Goal: Information Seeking & Learning: Learn about a topic

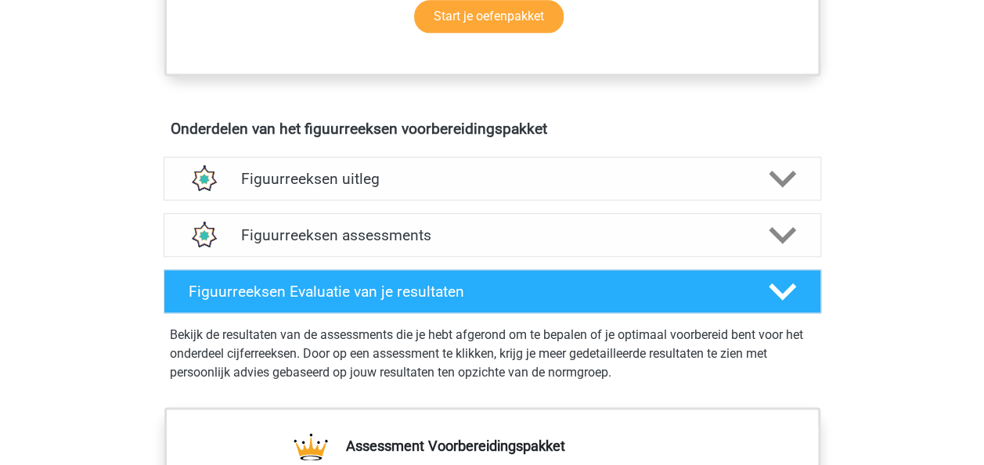
scroll to position [861, 0]
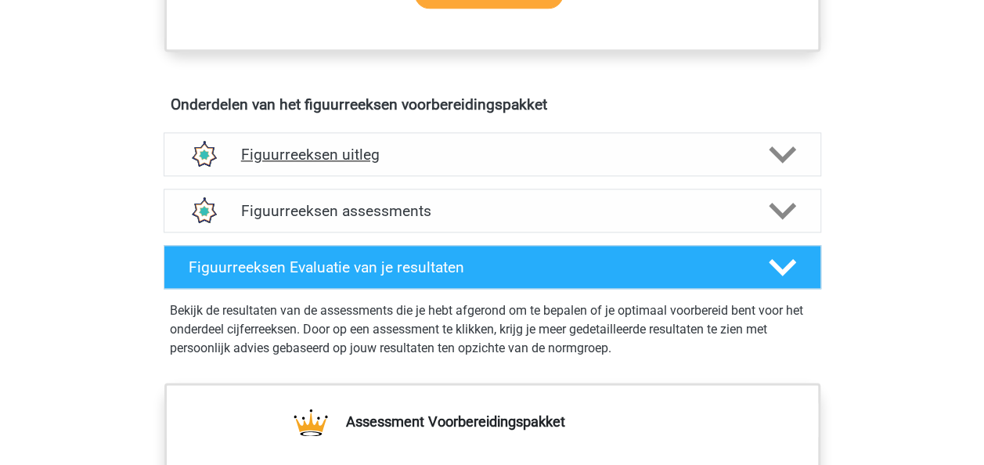
click at [458, 162] on div "Figuurreeksen uitleg" at bounding box center [492, 154] width 657 height 44
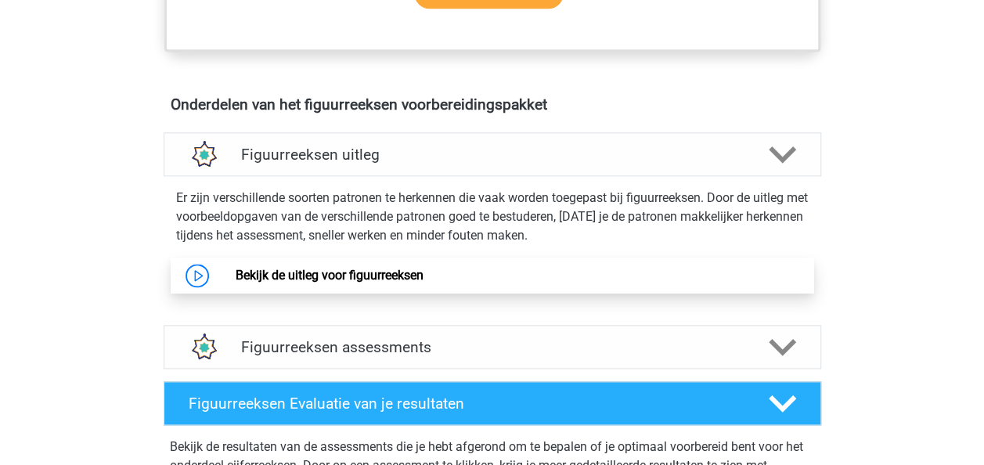
click at [375, 276] on link "Bekijk de uitleg voor figuurreeksen" at bounding box center [330, 275] width 188 height 15
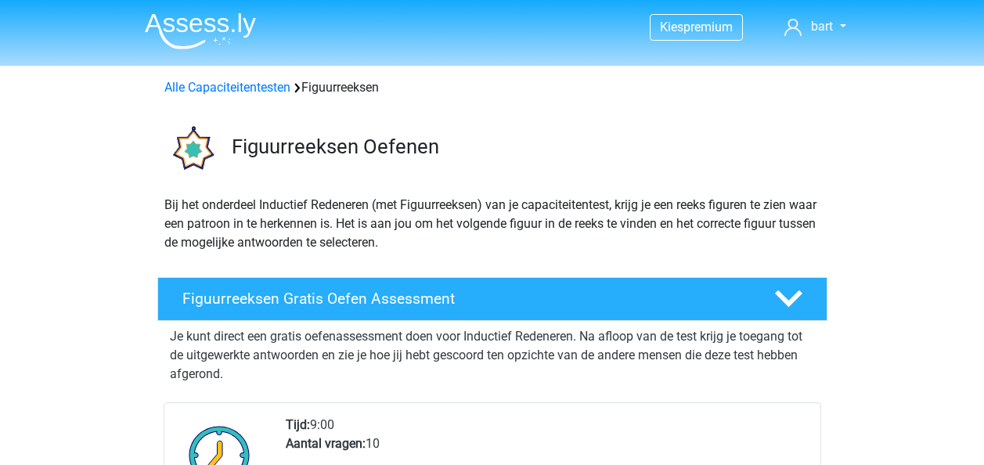
scroll to position [861, 0]
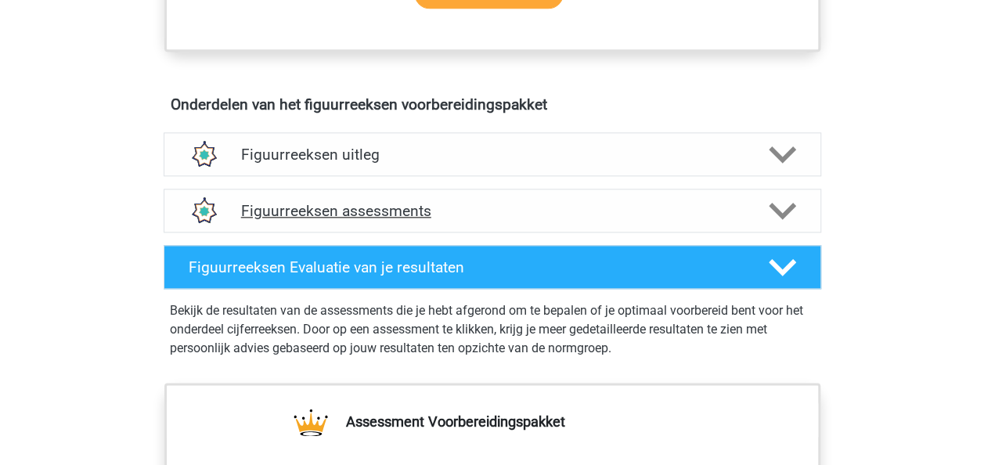
click at [774, 197] on icon at bounding box center [781, 210] width 27 height 27
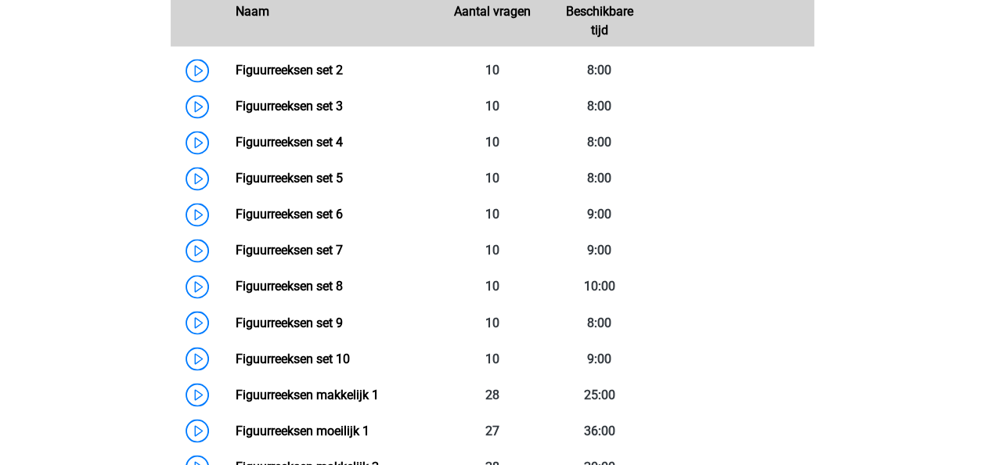
scroll to position [1174, 0]
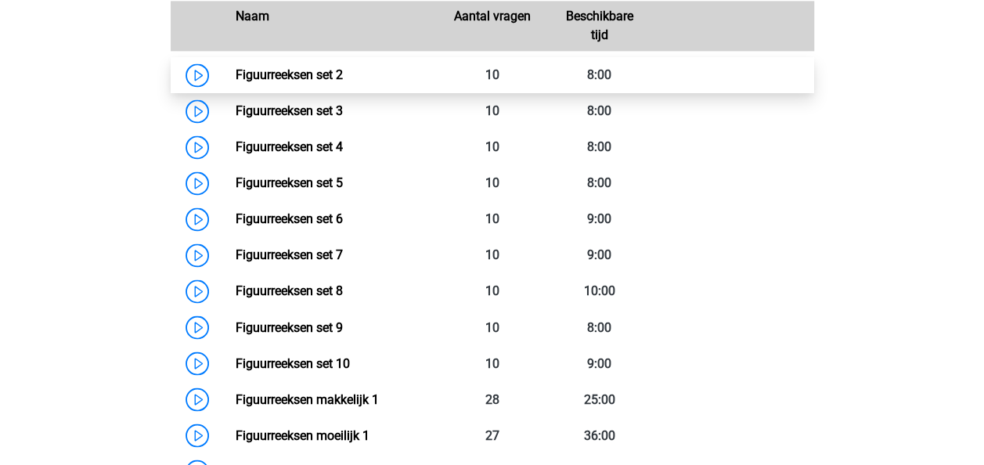
click at [289, 80] on link "Figuurreeksen set 2" at bounding box center [289, 74] width 107 height 15
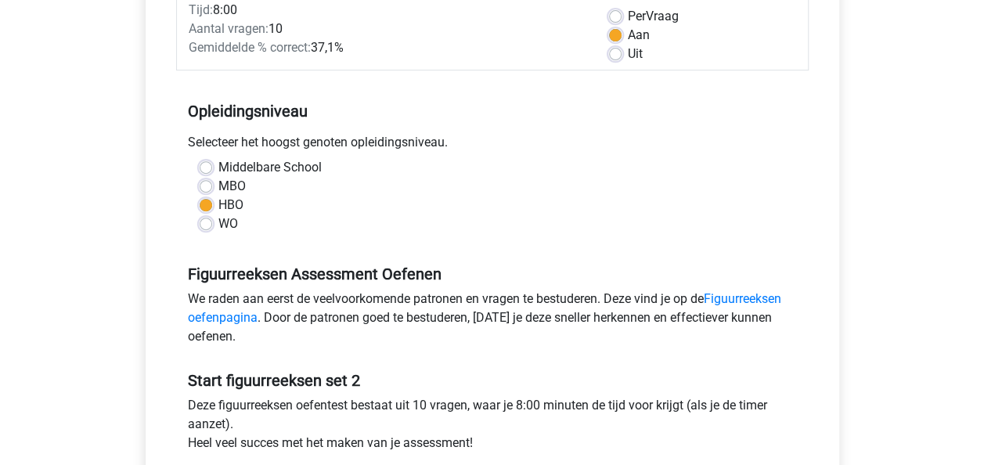
scroll to position [156, 0]
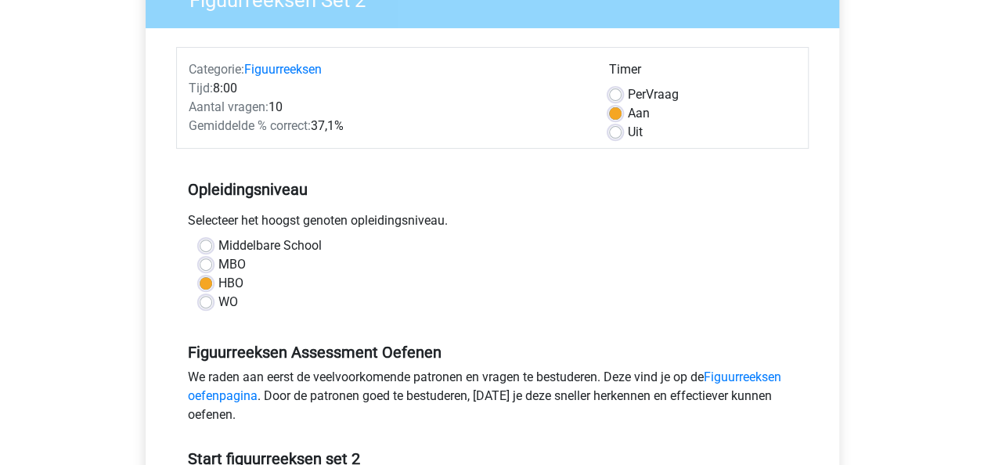
click at [628, 128] on label "Uit" at bounding box center [635, 132] width 15 height 19
click at [614, 128] on input "Uit" at bounding box center [615, 131] width 13 height 16
radio input "true"
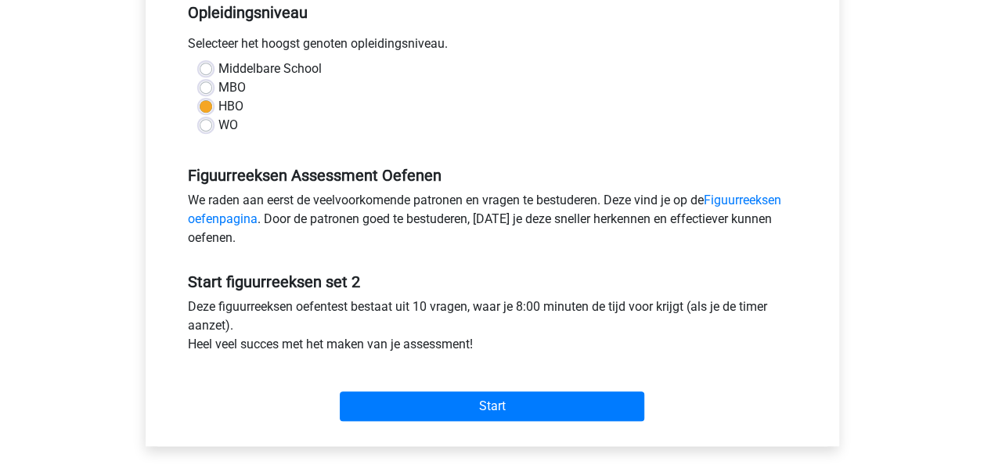
scroll to position [391, 0]
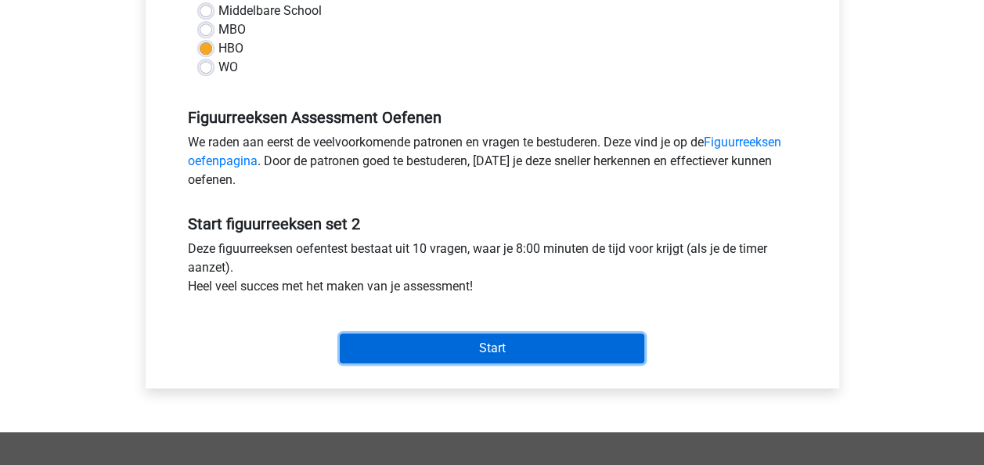
click at [610, 342] on input "Start" at bounding box center [492, 348] width 304 height 30
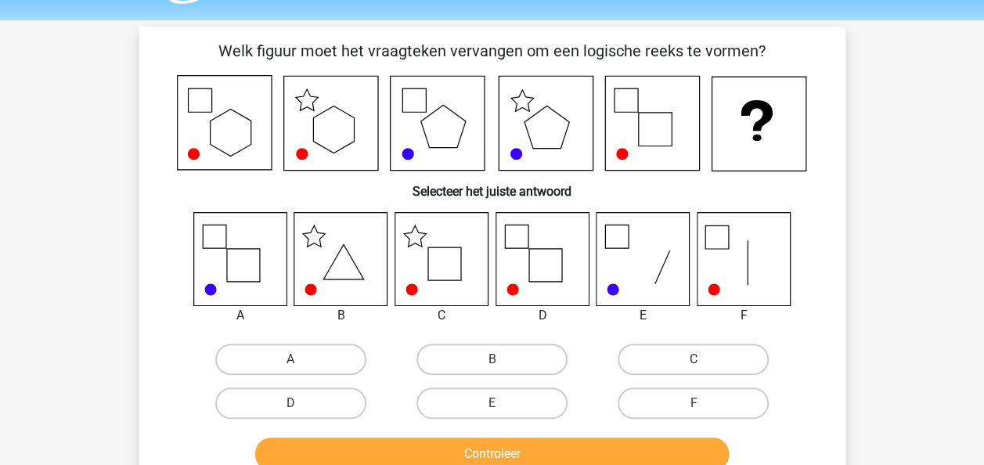
scroll to position [78, 0]
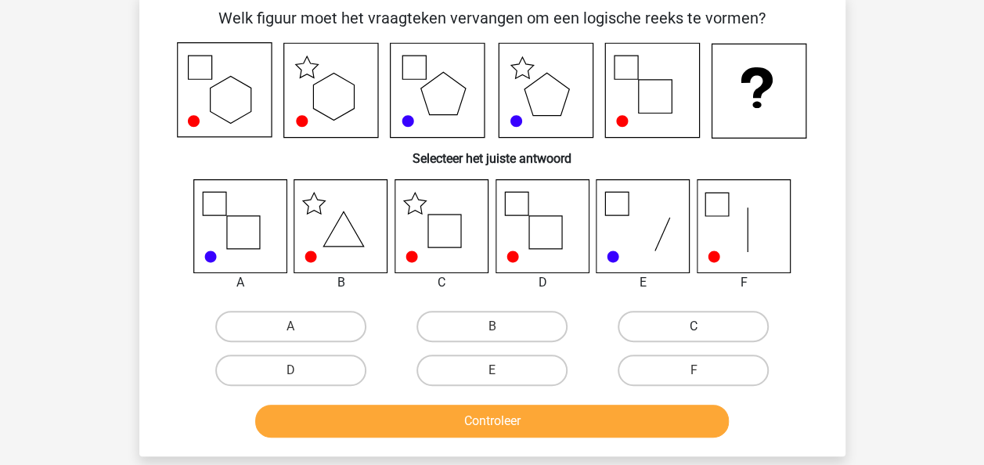
click at [715, 338] on label "C" at bounding box center [692, 326] width 151 height 31
click at [703, 336] on input "C" at bounding box center [698, 331] width 10 height 10
radio input "true"
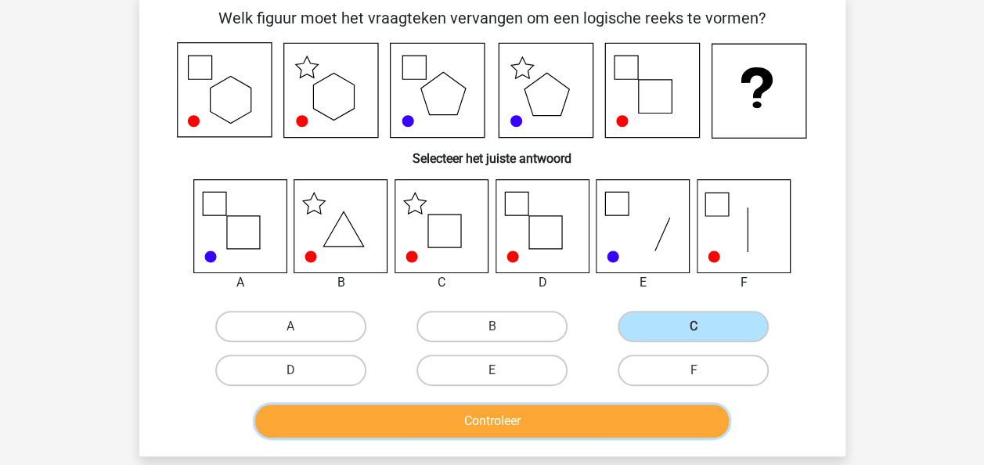
click at [543, 408] on button "Controleer" at bounding box center [491, 421] width 473 height 33
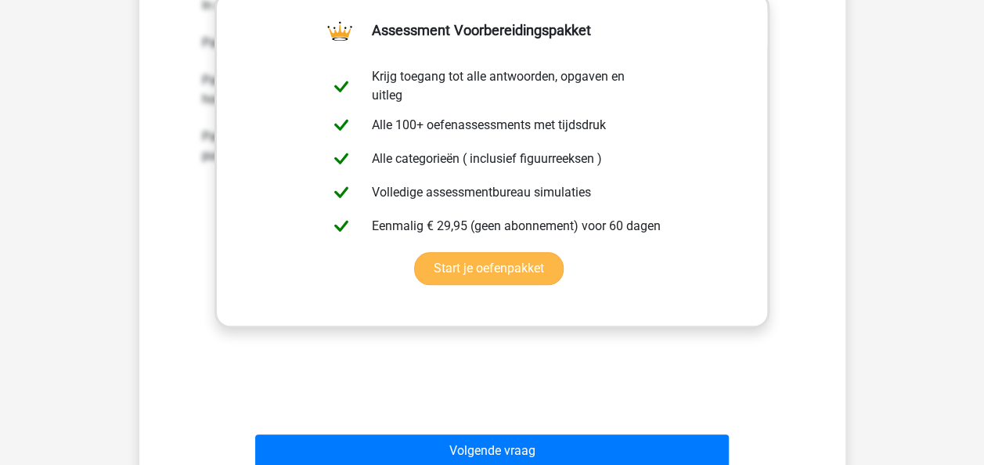
scroll to position [704, 0]
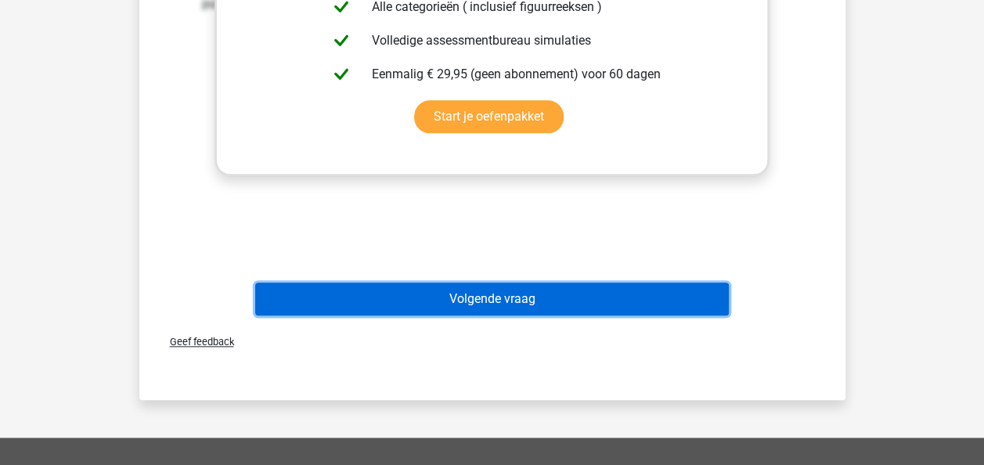
click at [583, 308] on button "Volgende vraag" at bounding box center [491, 298] width 473 height 33
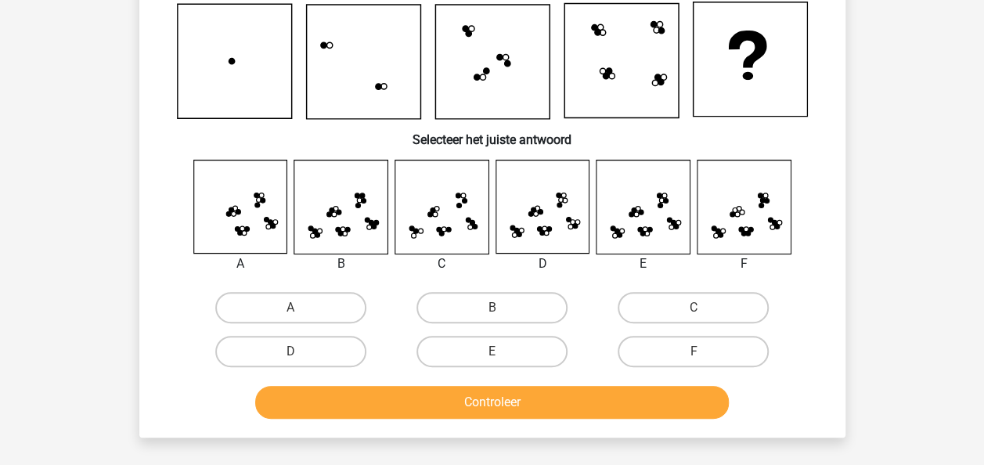
scroll to position [156, 0]
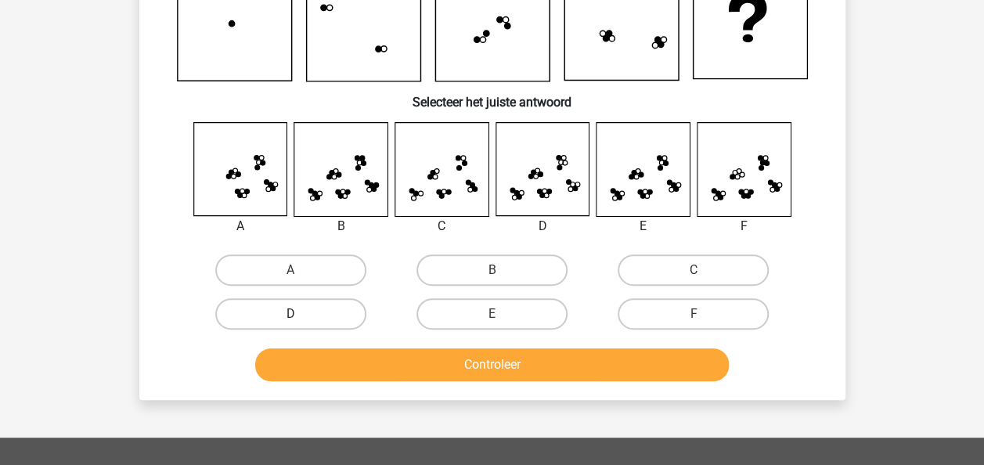
click at [323, 303] on label "D" at bounding box center [290, 313] width 151 height 31
click at [300, 314] on input "D" at bounding box center [295, 319] width 10 height 10
radio input "true"
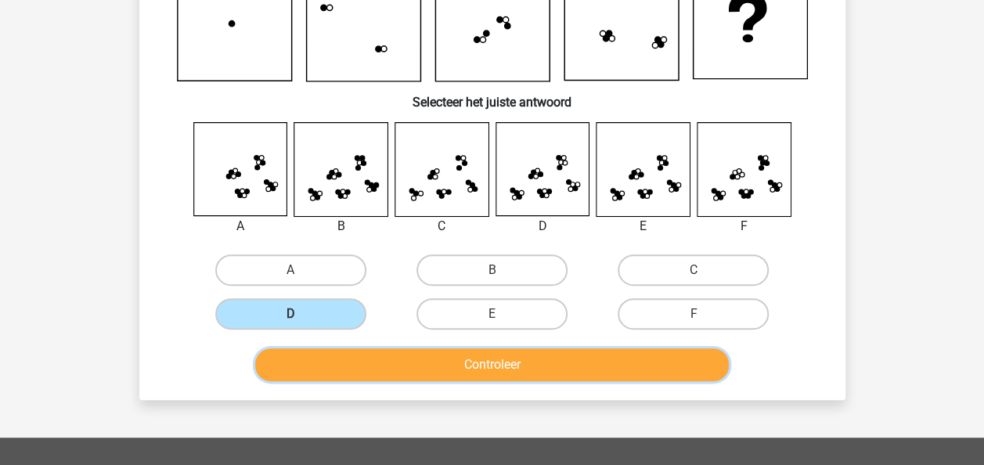
click at [549, 376] on button "Controleer" at bounding box center [491, 364] width 473 height 33
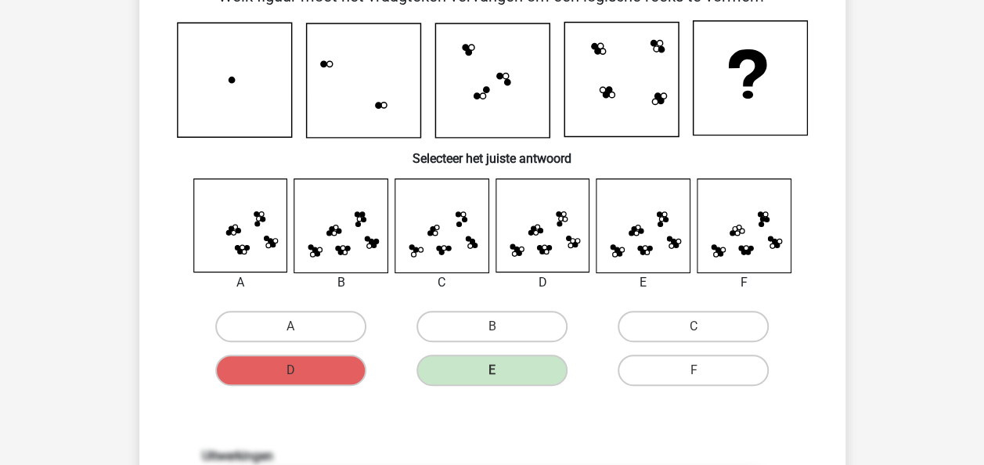
scroll to position [78, 0]
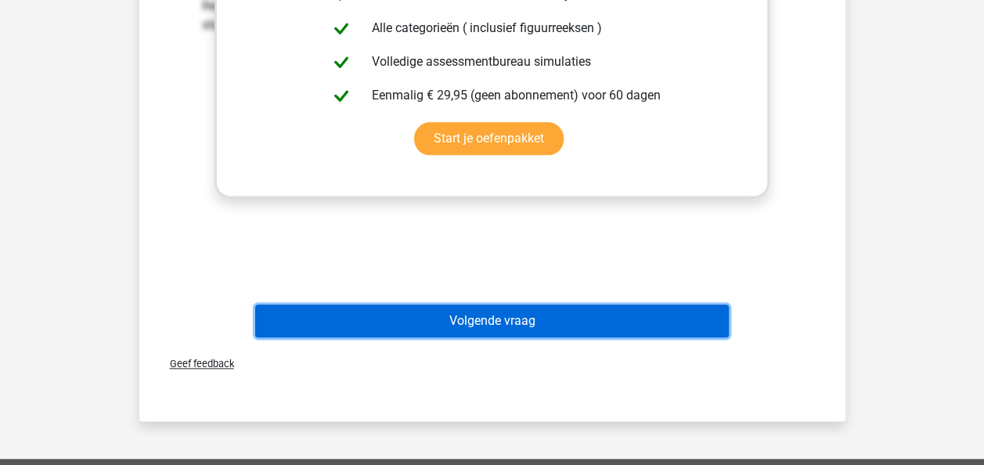
click at [561, 322] on button "Volgende vraag" at bounding box center [491, 320] width 473 height 33
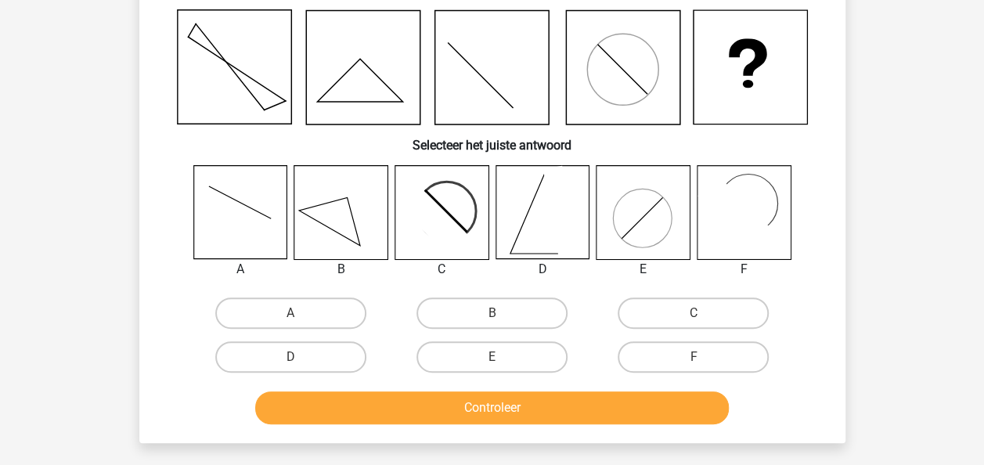
scroll to position [156, 0]
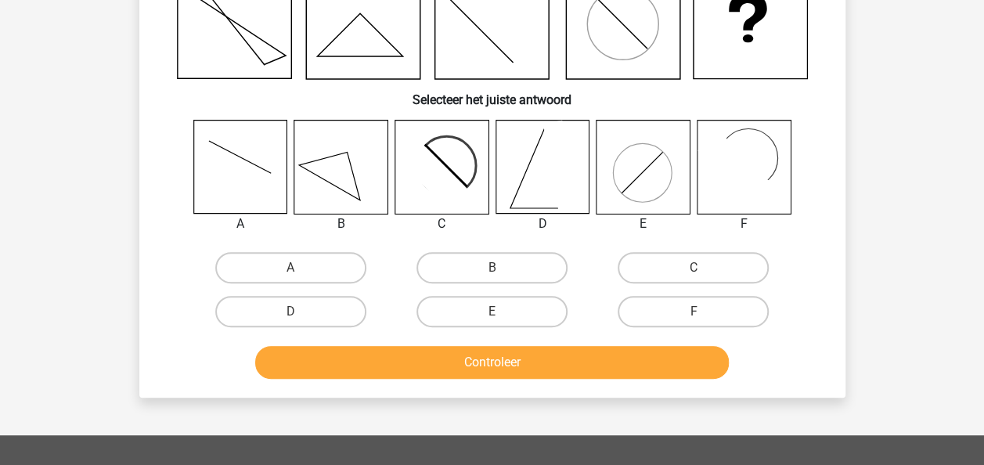
click at [710, 328] on div "F" at bounding box center [692, 312] width 201 height 44
click at [714, 313] on label "F" at bounding box center [692, 311] width 151 height 31
click at [703, 313] on input "F" at bounding box center [698, 316] width 10 height 10
radio input "true"
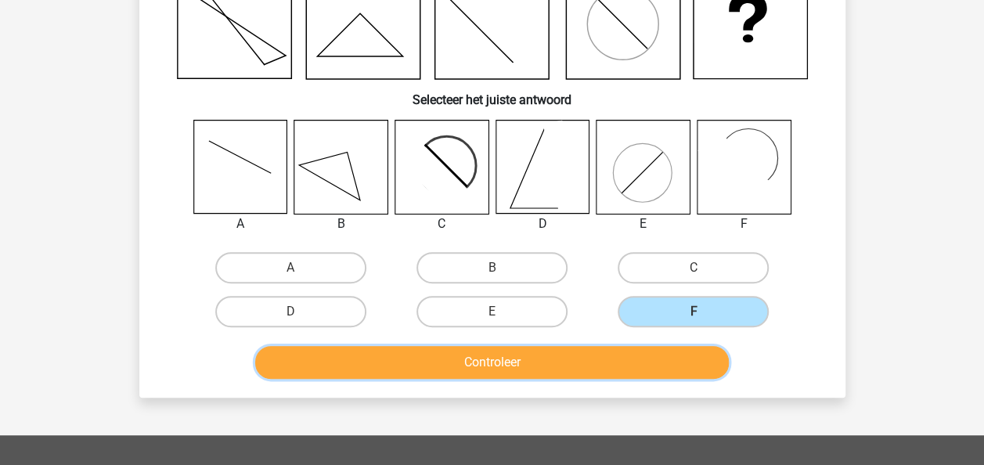
click at [655, 355] on button "Controleer" at bounding box center [491, 362] width 473 height 33
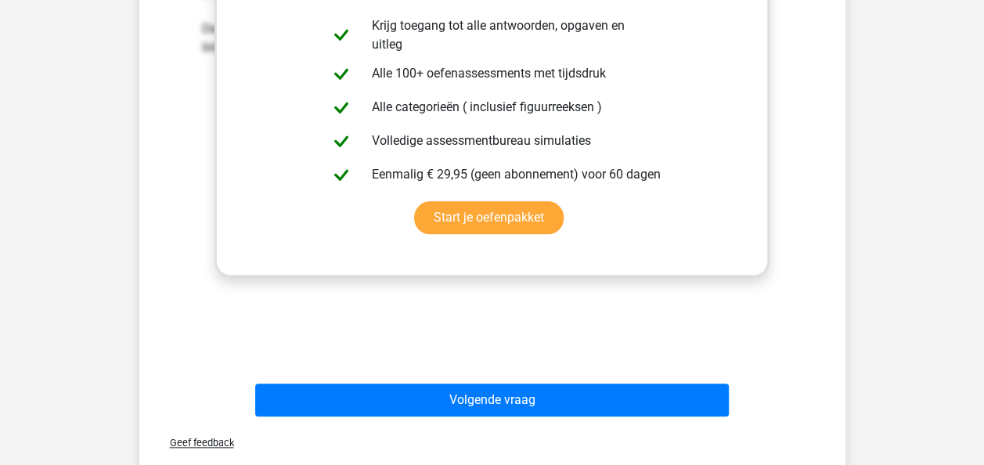
scroll to position [626, 0]
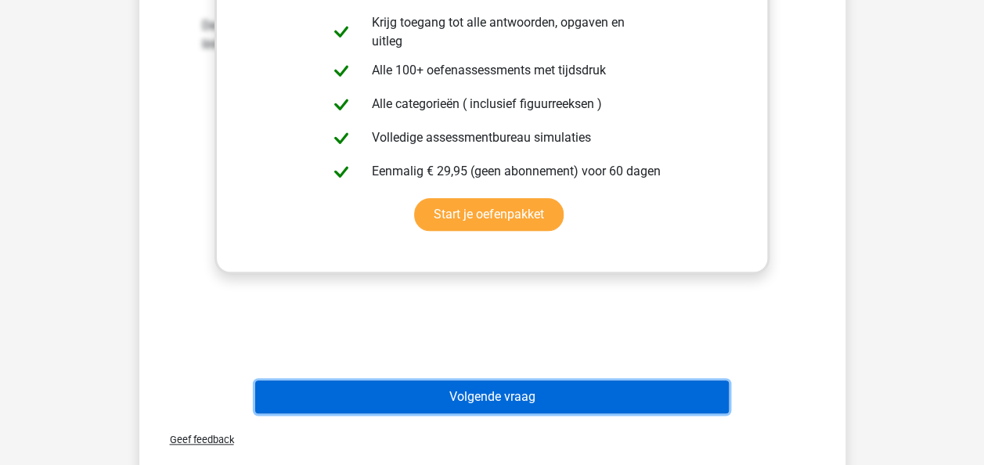
click at [634, 382] on button "Volgende vraag" at bounding box center [491, 396] width 473 height 33
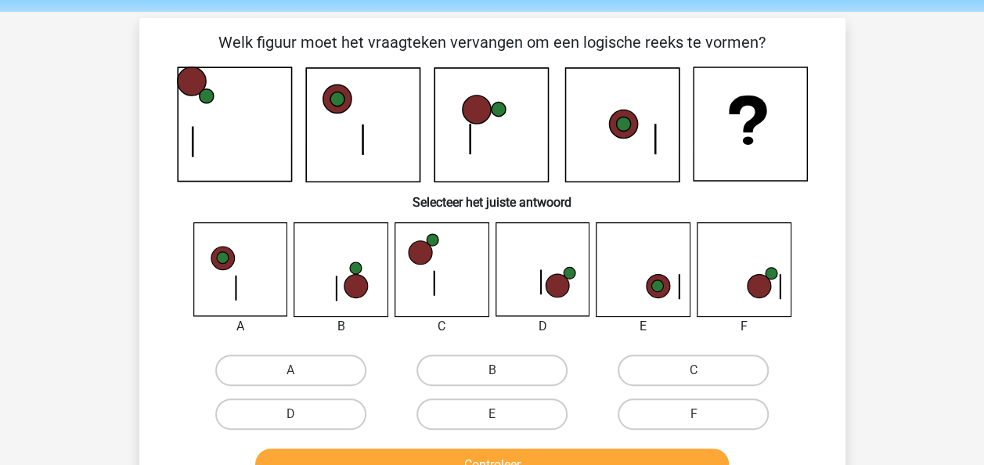
scroll to position [78, 0]
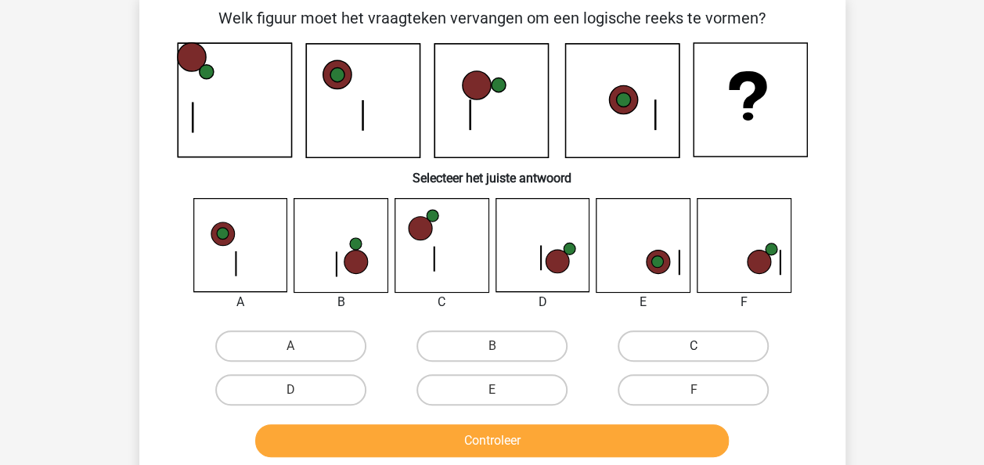
click at [699, 344] on label "C" at bounding box center [692, 345] width 151 height 31
click at [699, 346] on input "C" at bounding box center [698, 351] width 10 height 10
radio input "true"
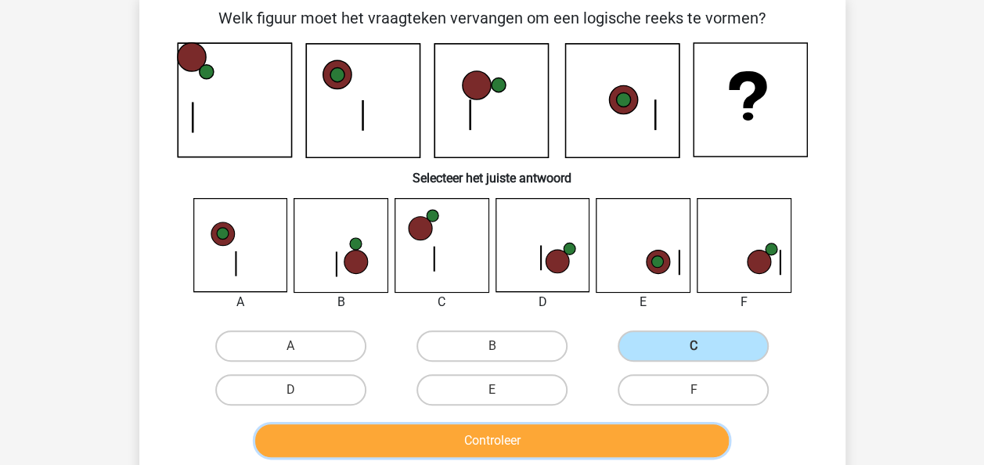
click at [527, 433] on button "Controleer" at bounding box center [491, 440] width 473 height 33
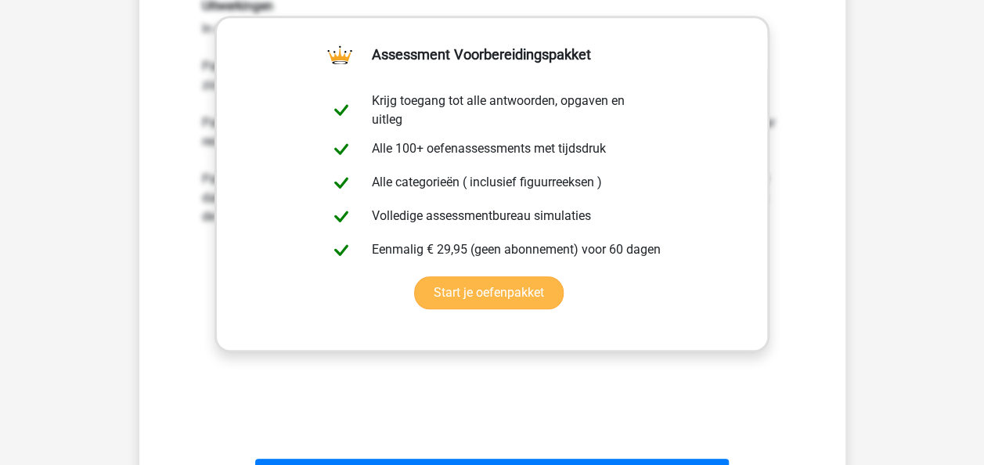
scroll to position [782, 0]
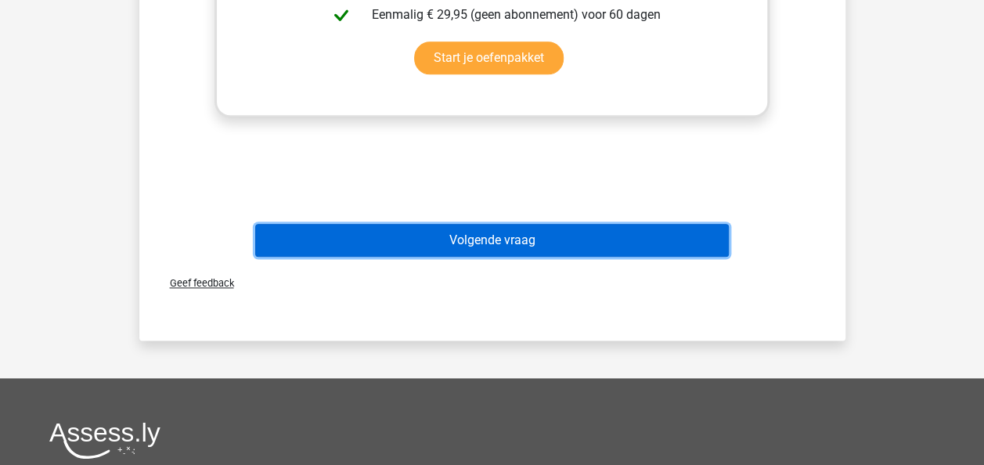
drag, startPoint x: 573, startPoint y: 246, endPoint x: 564, endPoint y: 246, distance: 8.6
click at [573, 246] on button "Volgende vraag" at bounding box center [491, 240] width 473 height 33
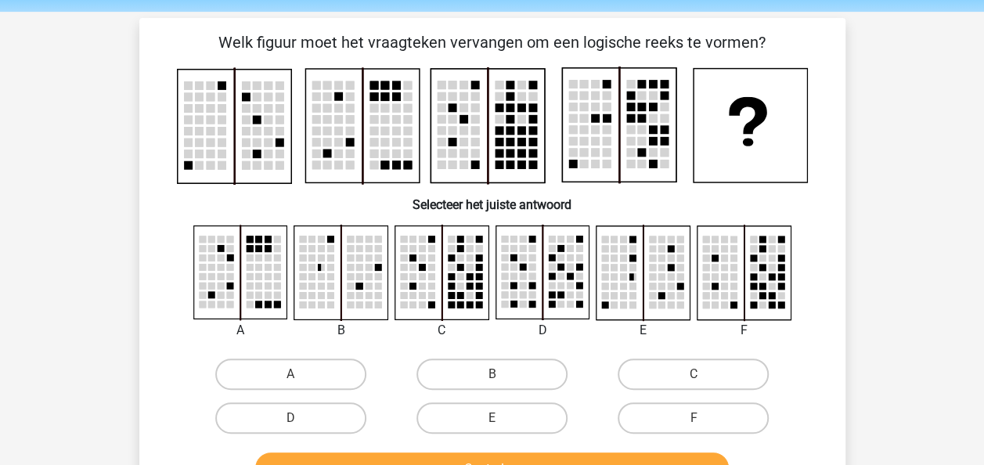
scroll to position [78, 0]
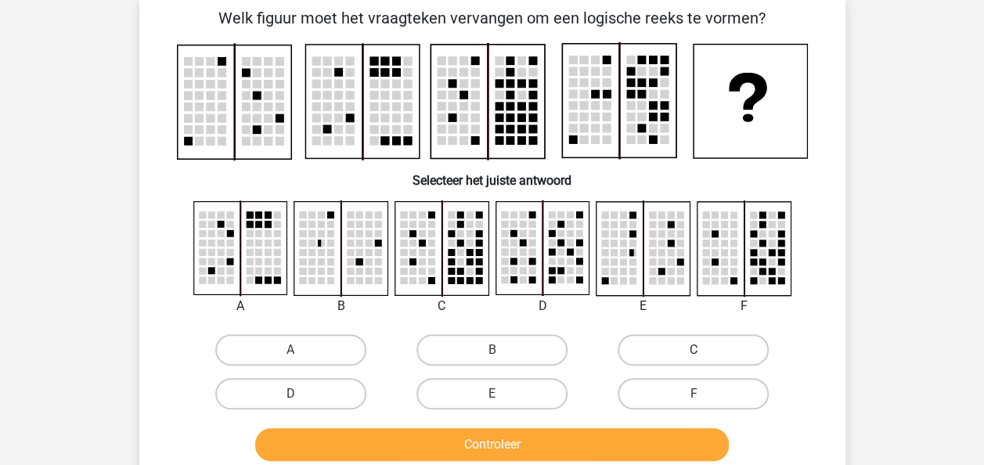
click at [700, 341] on label "C" at bounding box center [692, 349] width 151 height 31
click at [700, 350] on input "C" at bounding box center [698, 355] width 10 height 10
radio input "true"
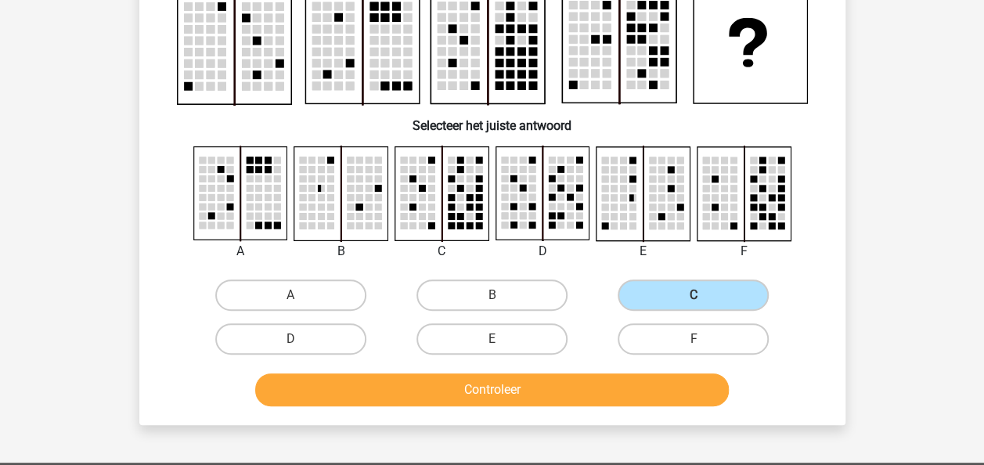
scroll to position [156, 0]
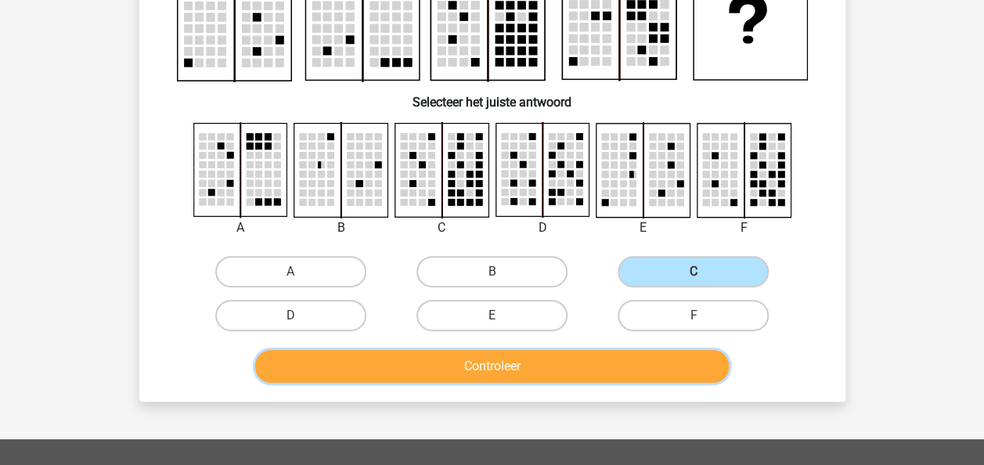
click at [578, 369] on button "Controleer" at bounding box center [491, 366] width 473 height 33
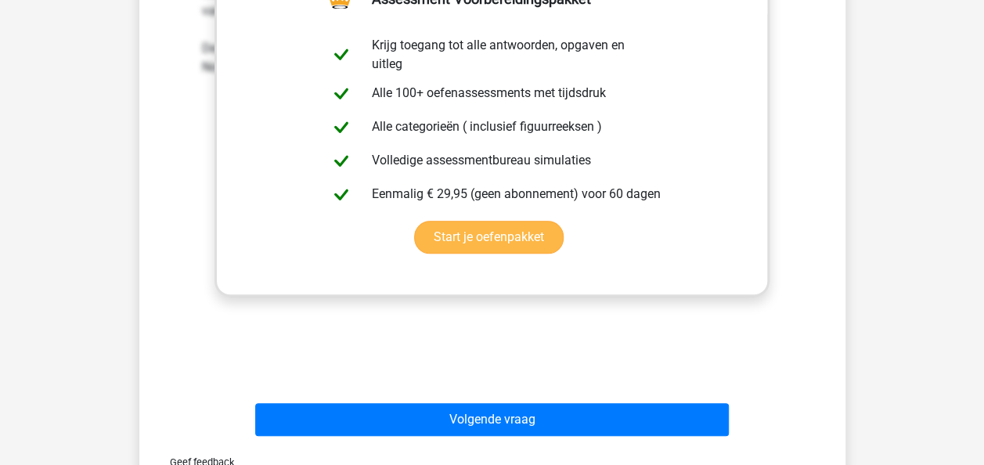
scroll to position [782, 0]
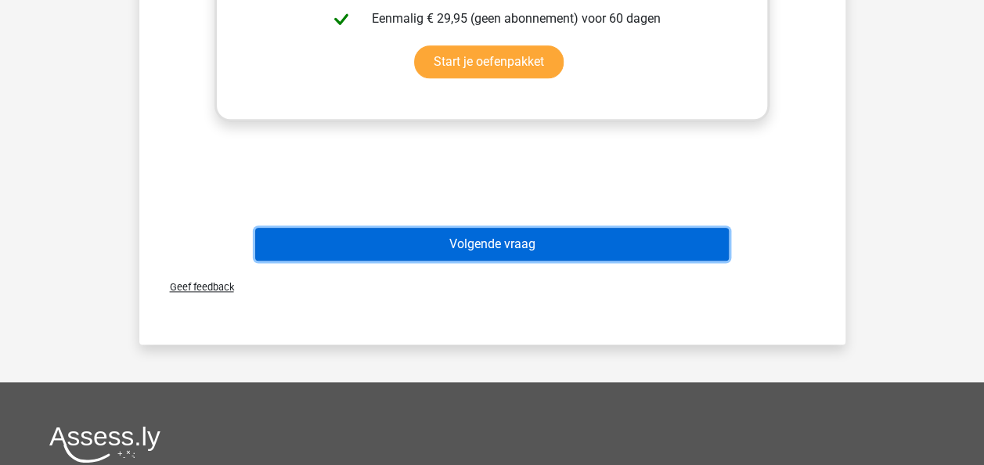
click at [604, 243] on button "Volgende vraag" at bounding box center [491, 244] width 473 height 33
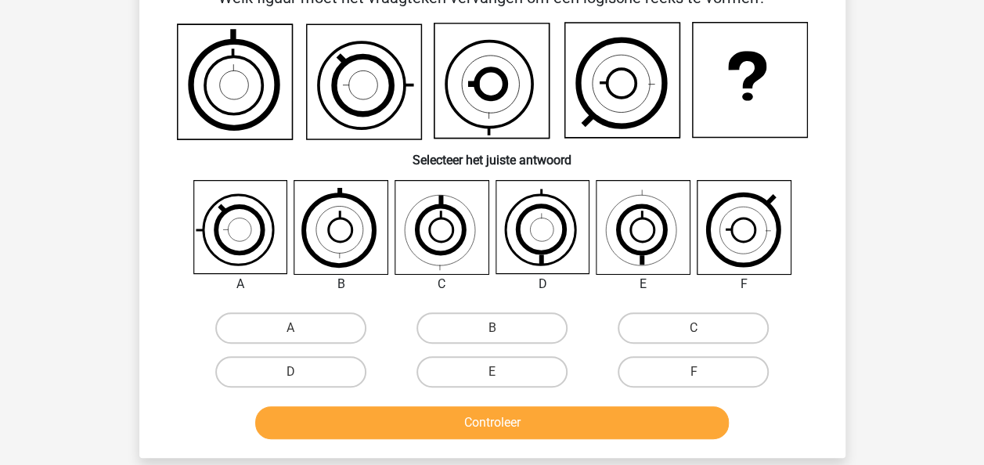
scroll to position [72, 0]
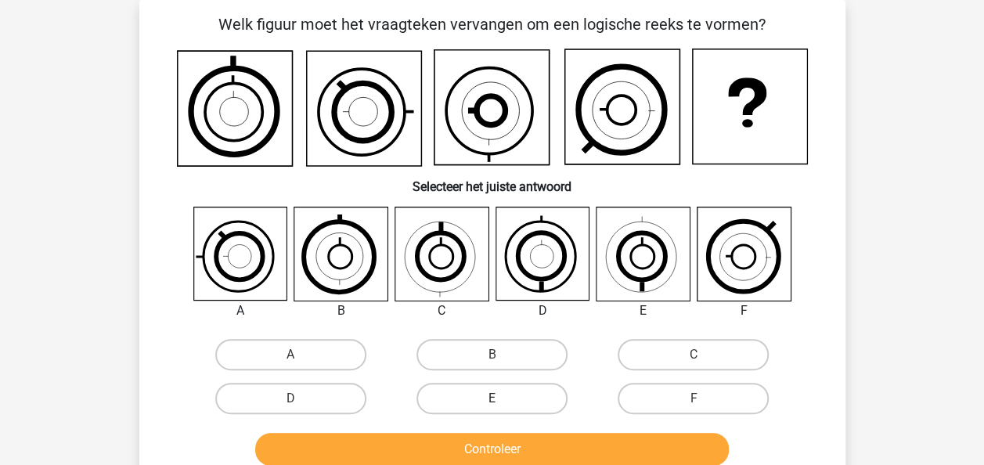
click at [516, 396] on label "E" at bounding box center [491, 398] width 151 height 31
click at [502, 398] on input "E" at bounding box center [496, 403] width 10 height 10
radio input "true"
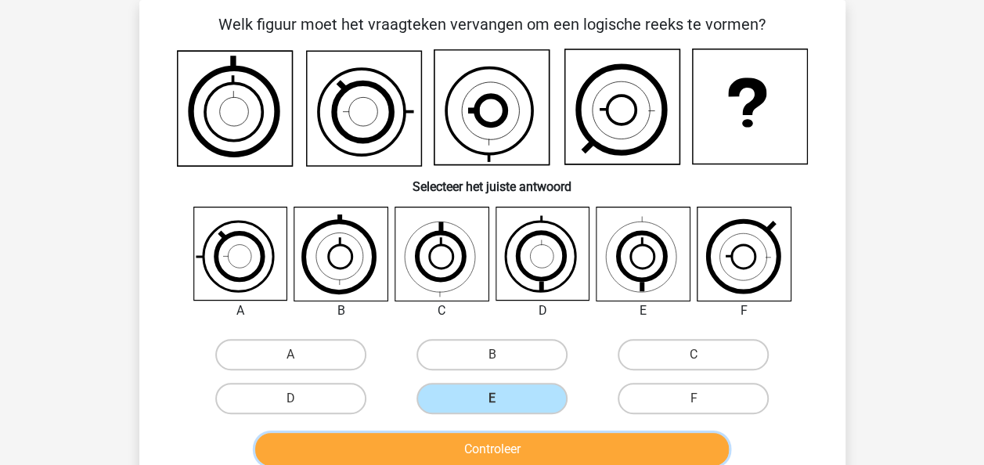
click at [577, 459] on button "Controleer" at bounding box center [491, 449] width 473 height 33
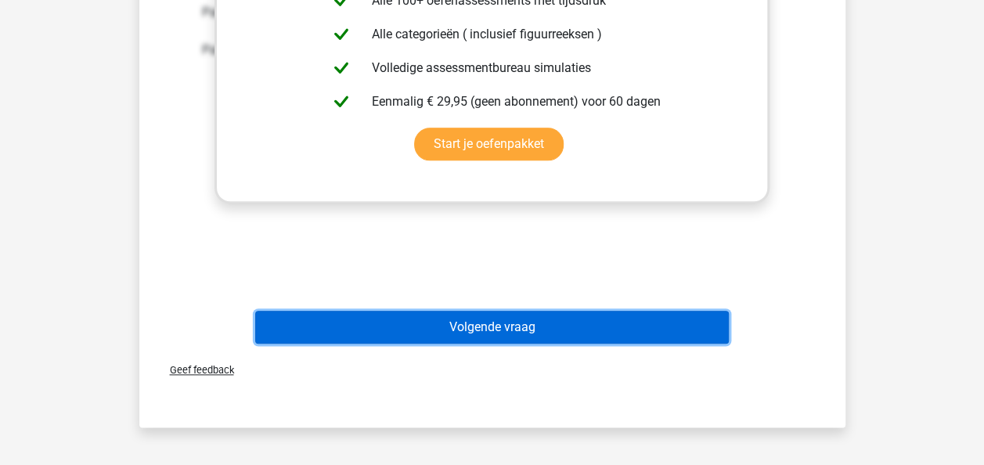
click at [614, 321] on button "Volgende vraag" at bounding box center [491, 327] width 473 height 33
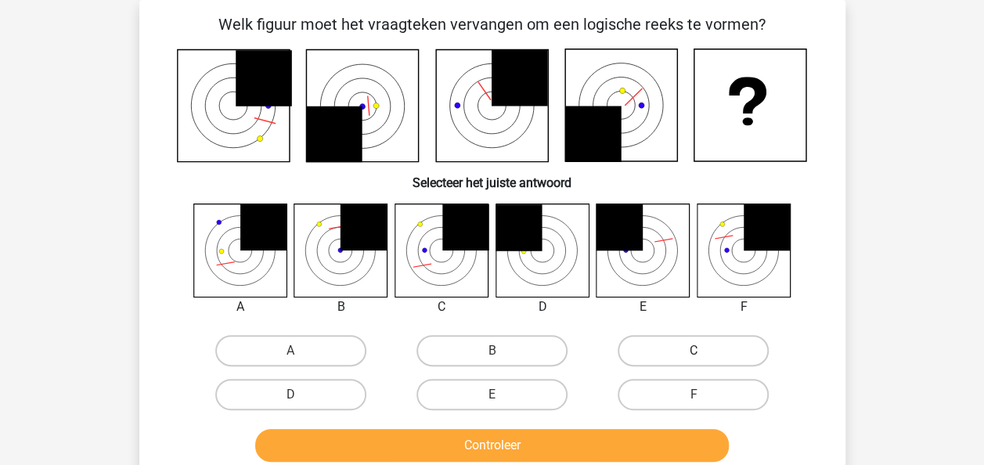
click at [723, 358] on label "C" at bounding box center [692, 350] width 151 height 31
click at [703, 358] on input "C" at bounding box center [698, 356] width 10 height 10
radio input "true"
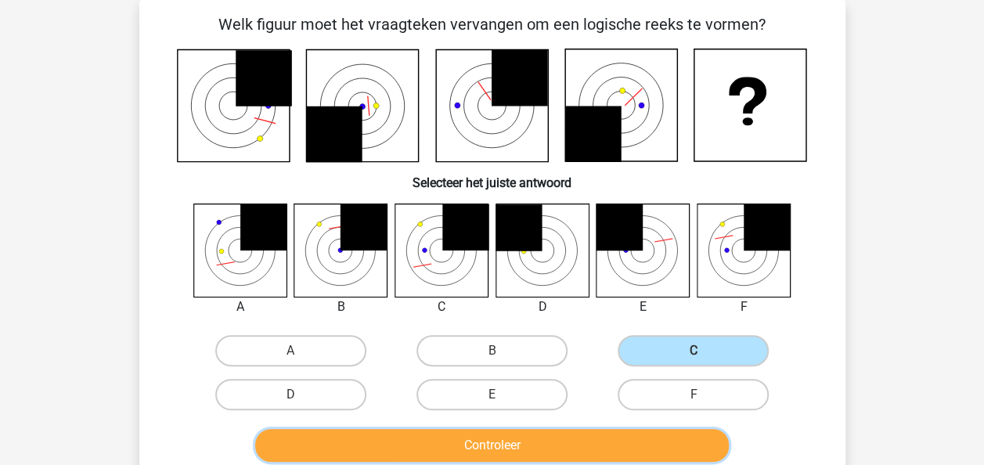
click at [604, 435] on button "Controleer" at bounding box center [491, 445] width 473 height 33
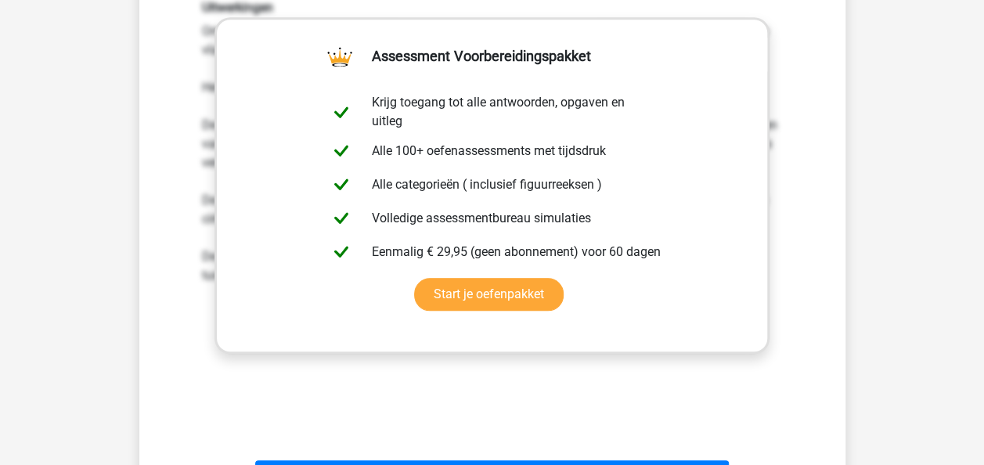
scroll to position [698, 0]
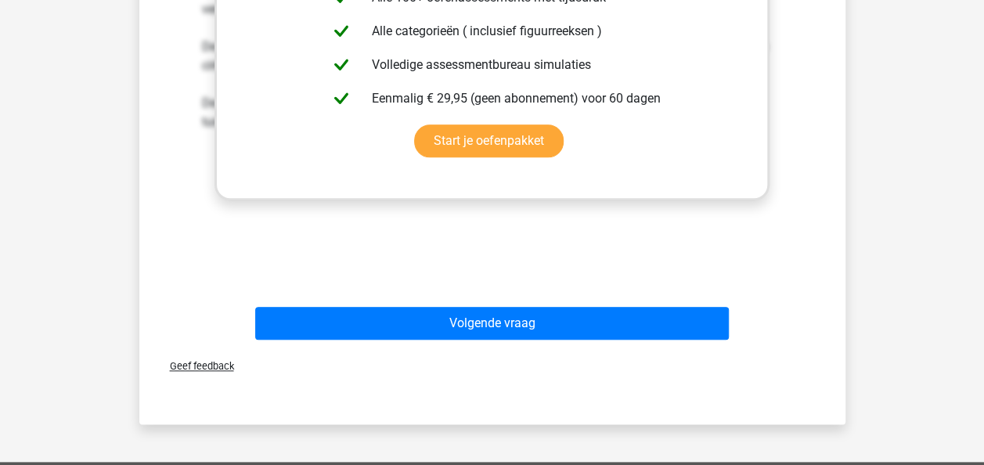
click at [560, 306] on div "Volgende vraag" at bounding box center [492, 320] width 656 height 52
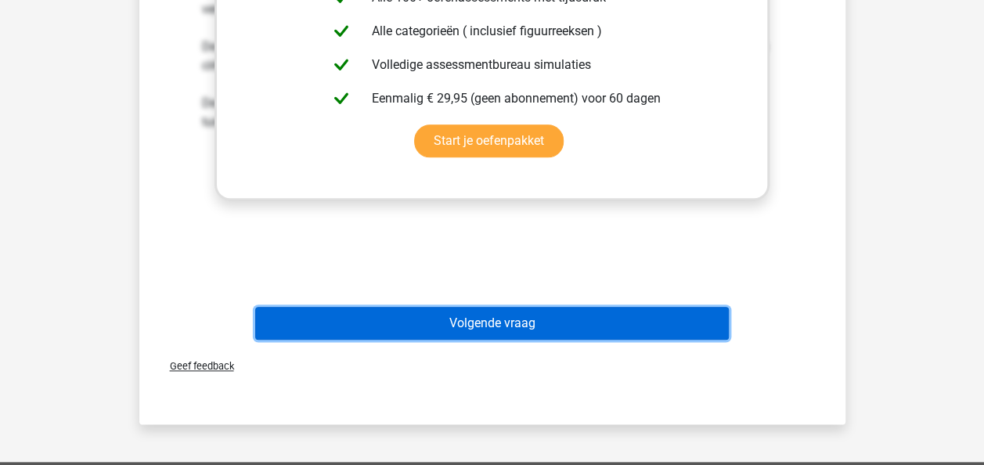
click at [553, 315] on button "Volgende vraag" at bounding box center [491, 323] width 473 height 33
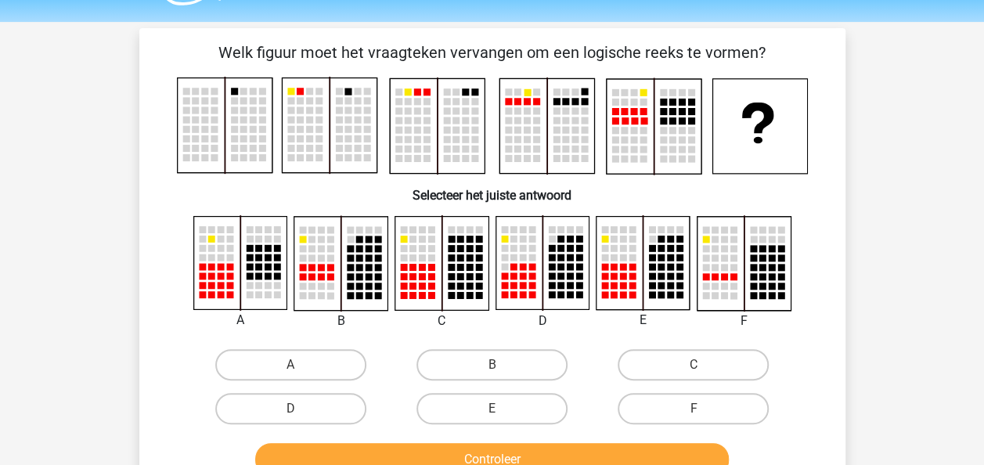
scroll to position [78, 0]
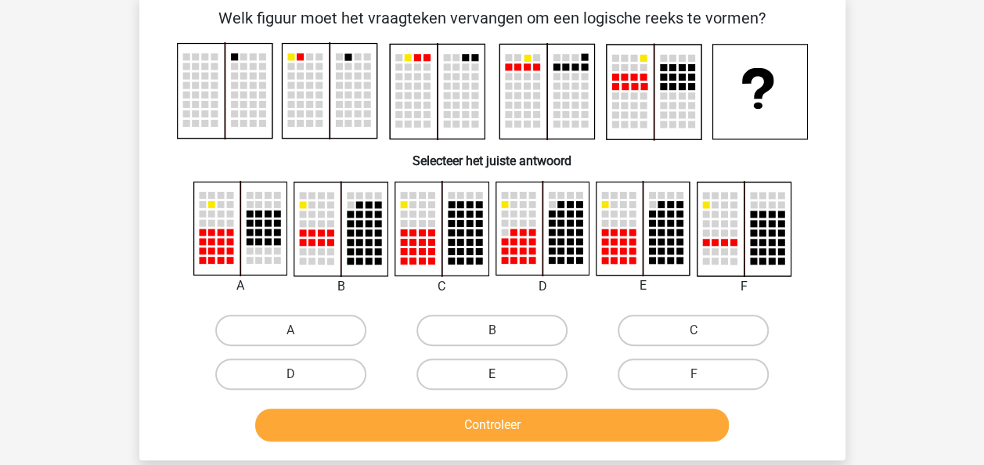
click at [533, 368] on label "E" at bounding box center [491, 373] width 151 height 31
click at [502, 374] on input "E" at bounding box center [496, 379] width 10 height 10
radio input "true"
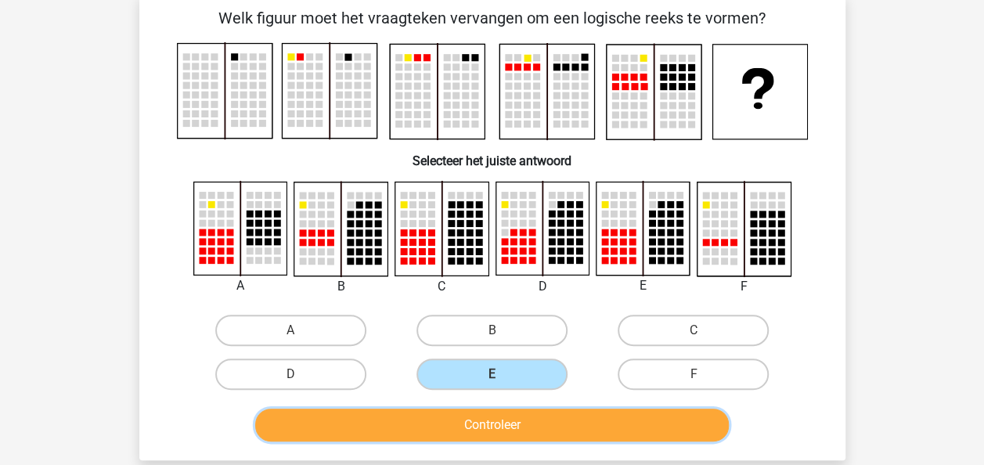
click at [534, 423] on button "Controleer" at bounding box center [491, 424] width 473 height 33
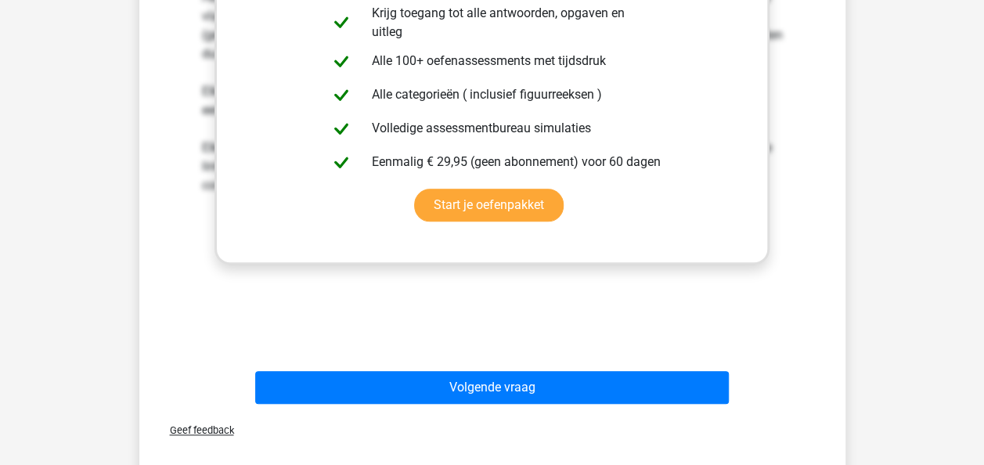
scroll to position [704, 0]
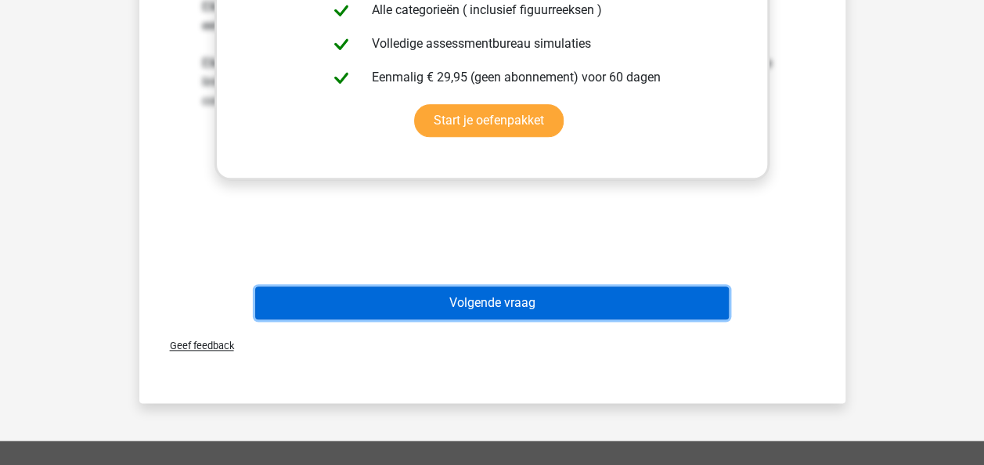
click at [581, 293] on button "Volgende vraag" at bounding box center [491, 302] width 473 height 33
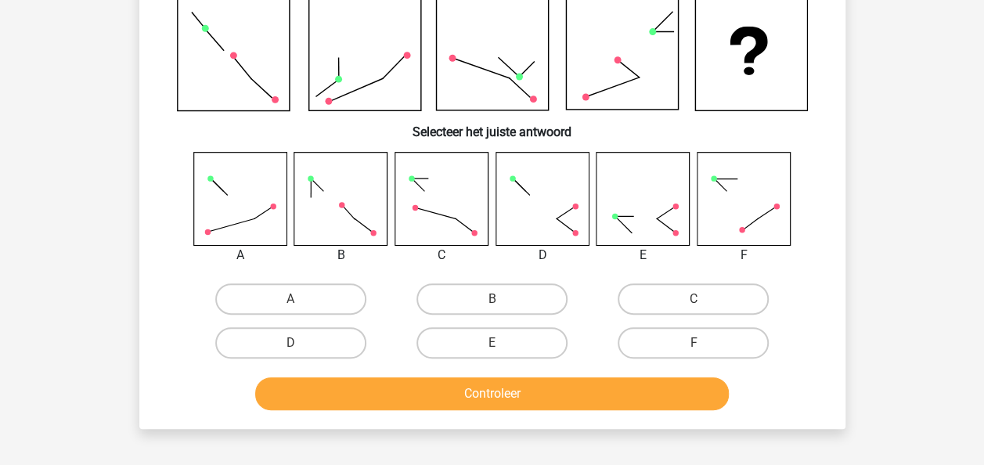
scroll to position [72, 0]
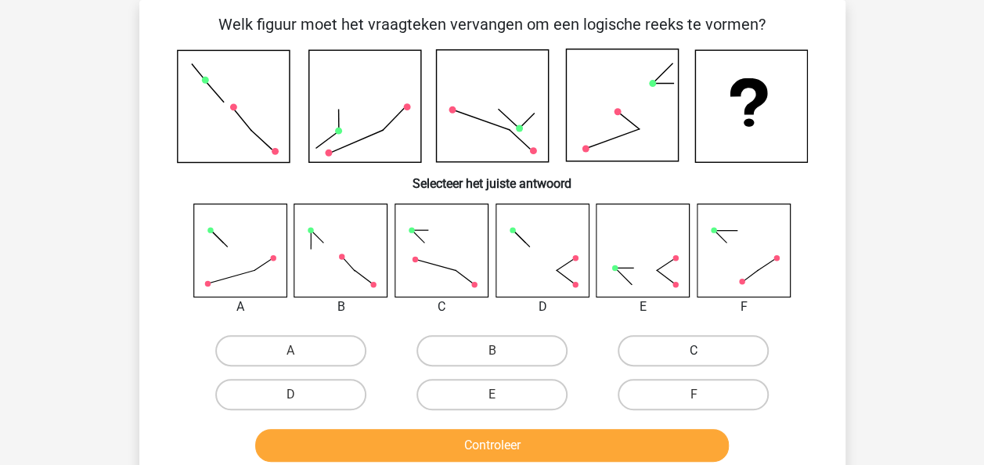
click at [642, 349] on label "C" at bounding box center [692, 350] width 151 height 31
click at [693, 351] on input "C" at bounding box center [698, 356] width 10 height 10
radio input "true"
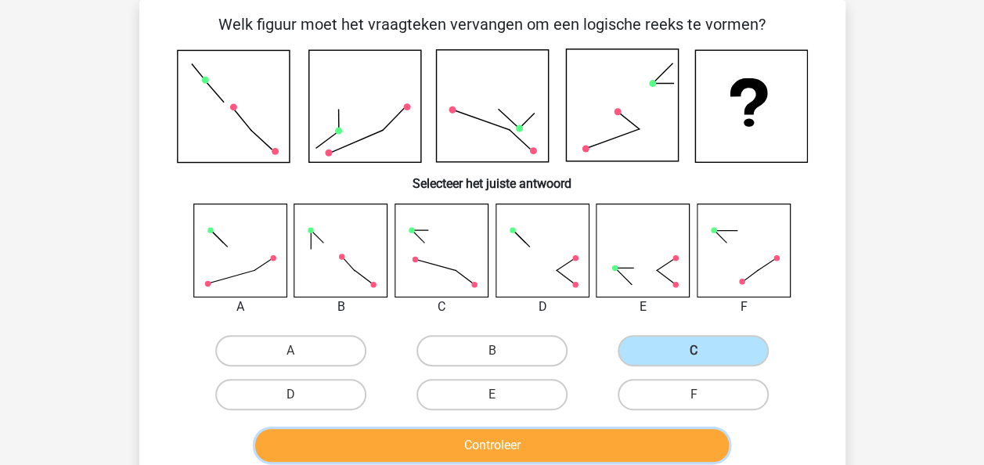
click at [569, 459] on button "Controleer" at bounding box center [491, 445] width 473 height 33
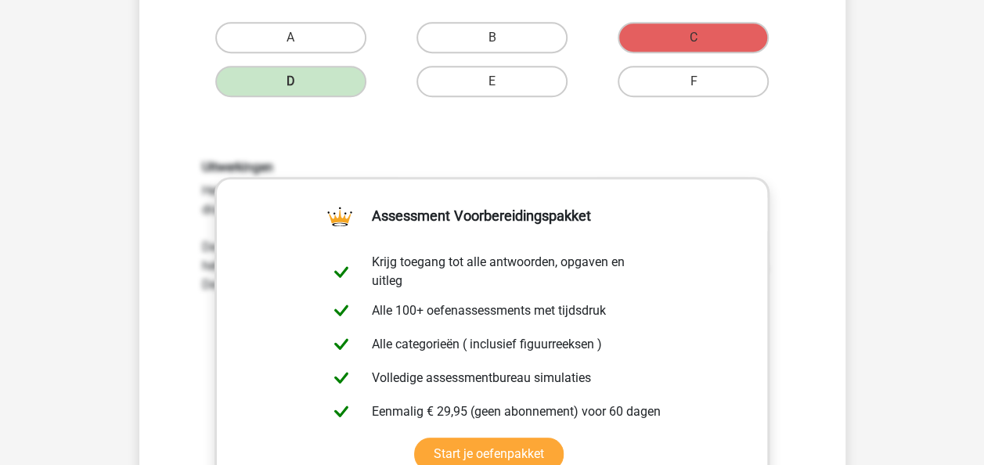
scroll to position [620, 0]
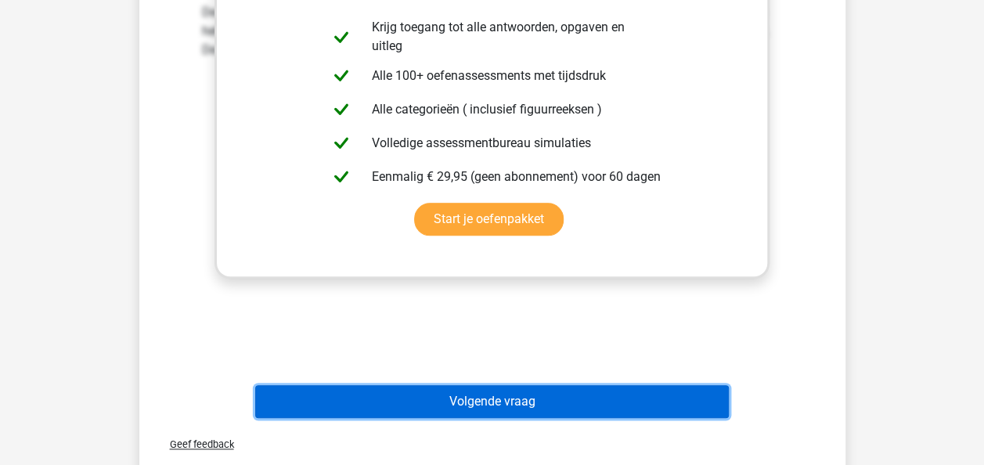
click at [607, 396] on button "Volgende vraag" at bounding box center [491, 401] width 473 height 33
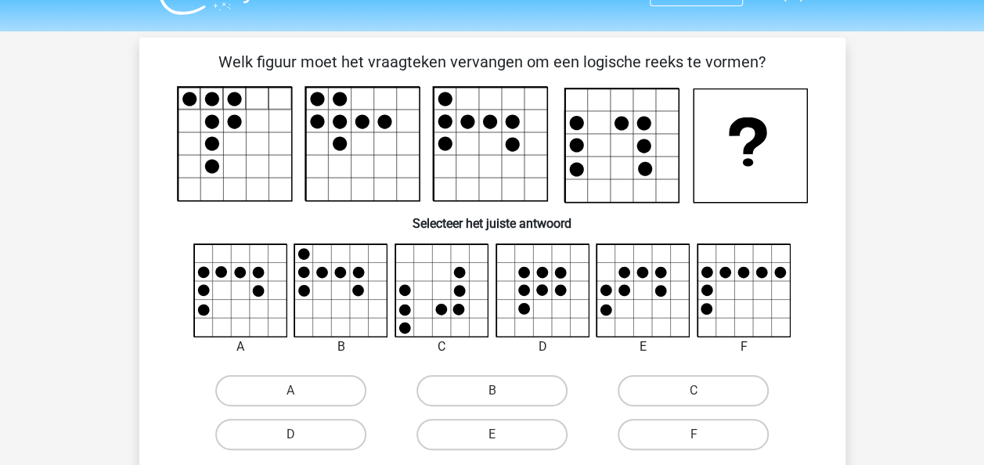
scroll to position [0, 0]
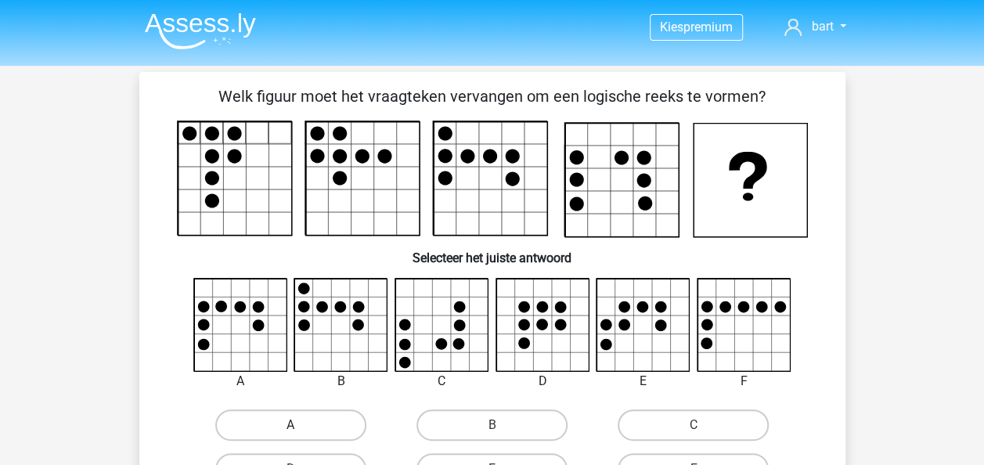
click at [325, 426] on label "A" at bounding box center [290, 424] width 151 height 31
click at [300, 426] on input "A" at bounding box center [295, 430] width 10 height 10
radio input "true"
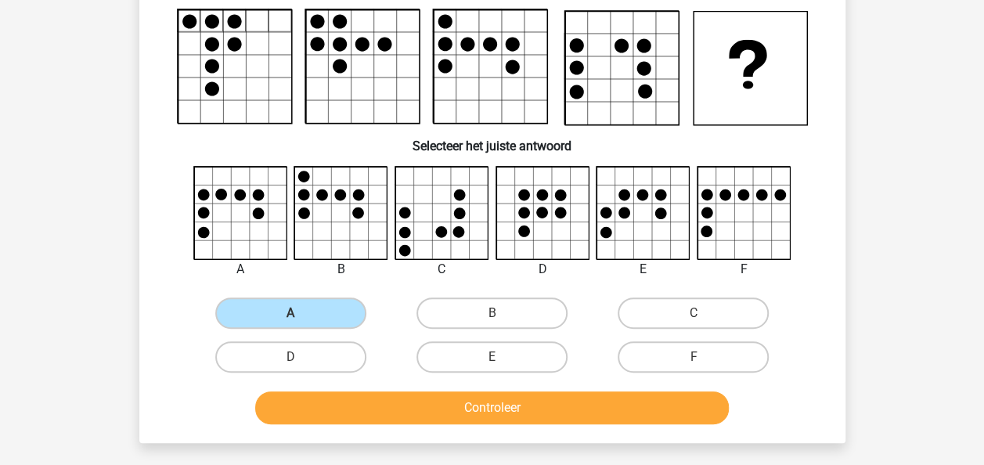
scroll to position [156, 0]
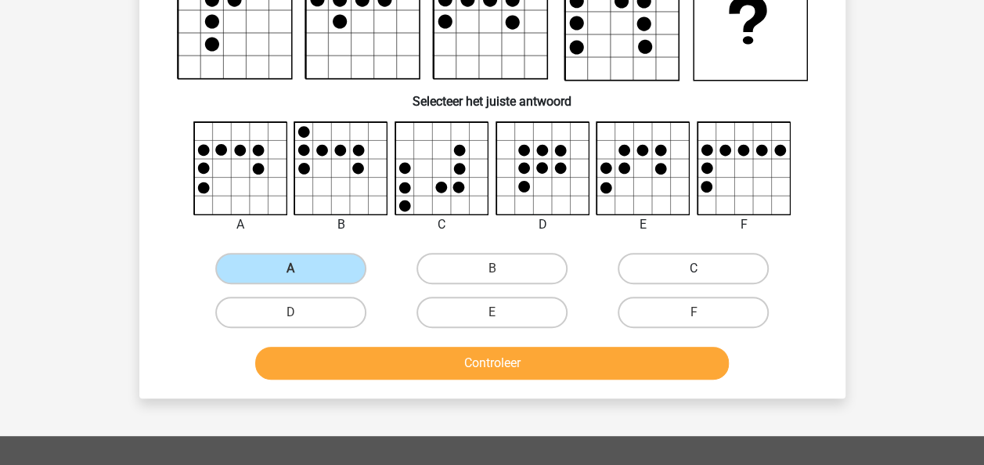
click at [707, 256] on label "C" at bounding box center [692, 268] width 151 height 31
click at [703, 268] on input "C" at bounding box center [698, 273] width 10 height 10
radio input "true"
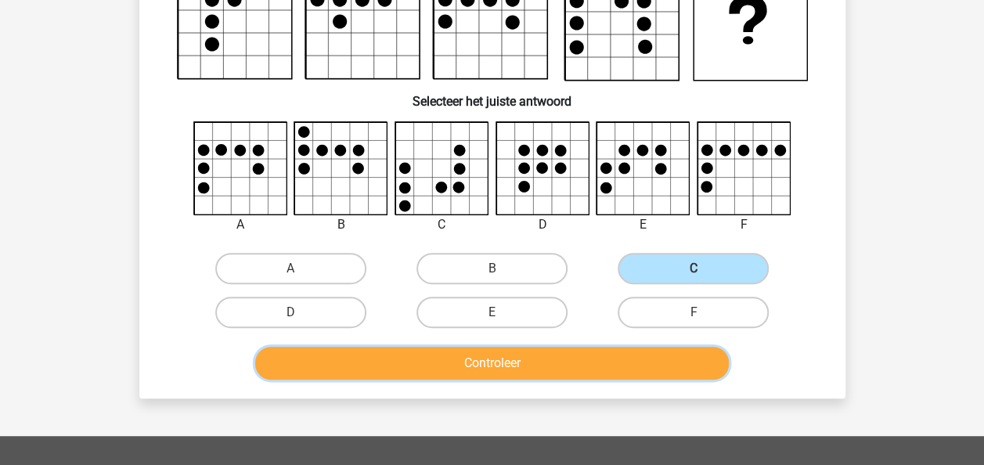
click at [520, 352] on button "Controleer" at bounding box center [491, 363] width 473 height 33
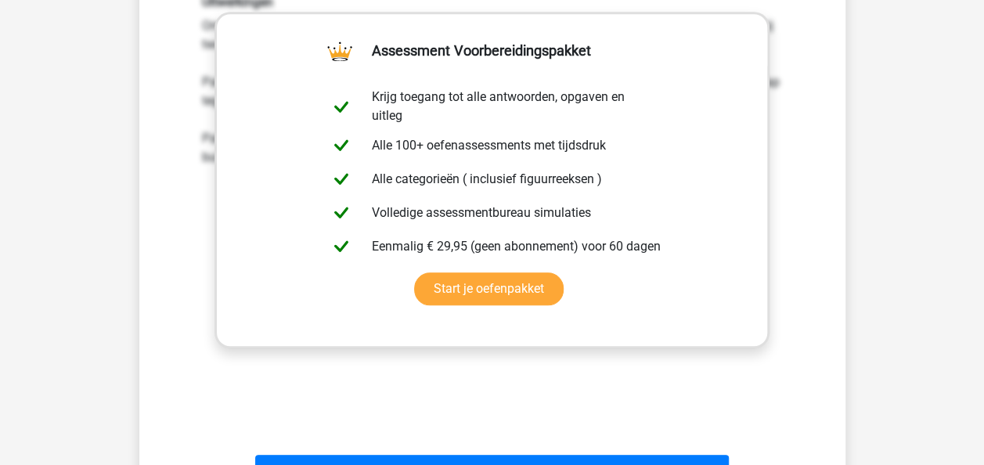
scroll to position [626, 0]
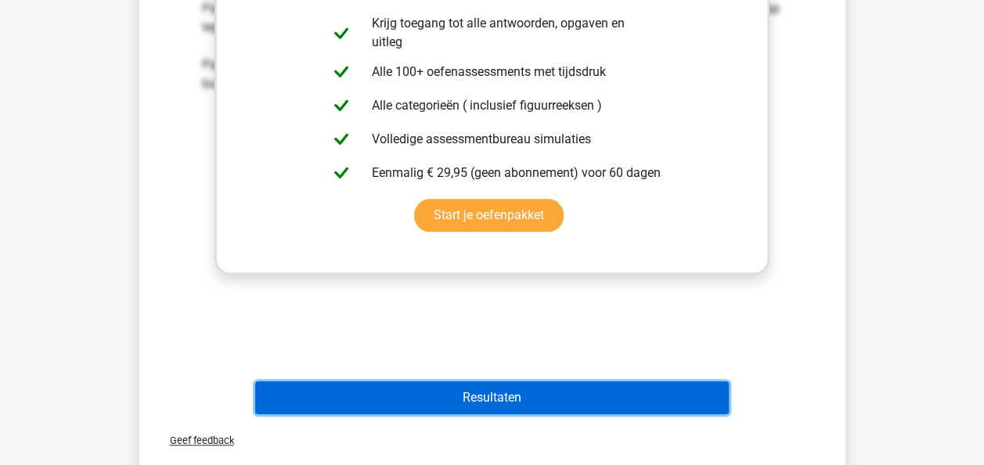
click at [601, 397] on button "Resultaten" at bounding box center [491, 397] width 473 height 33
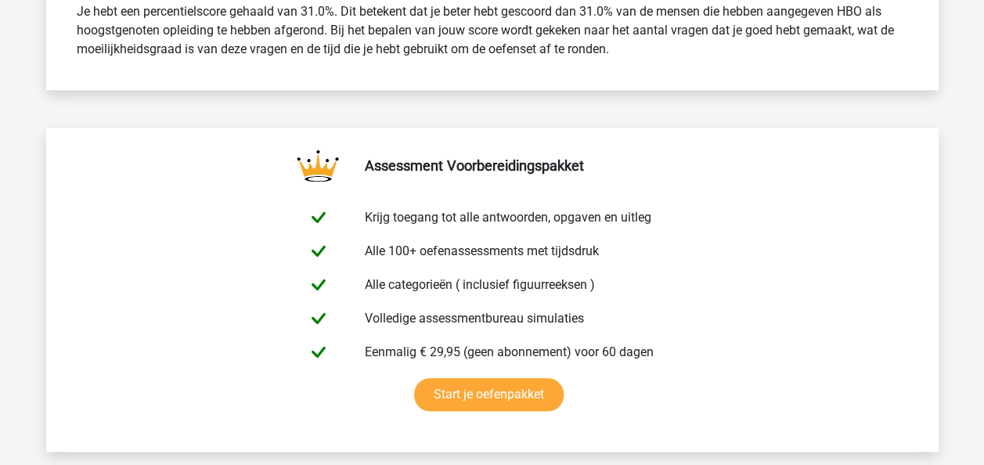
scroll to position [1017, 0]
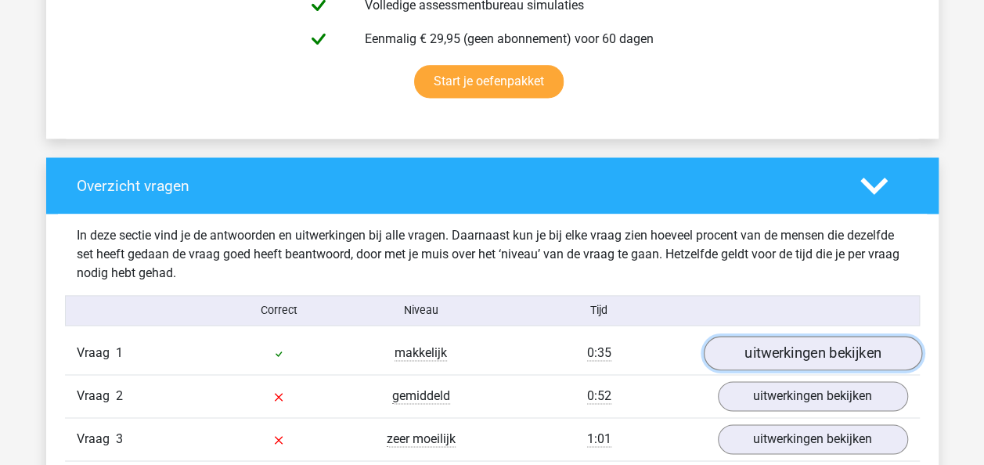
click at [756, 349] on link "uitwerkingen bekijken" at bounding box center [812, 353] width 218 height 34
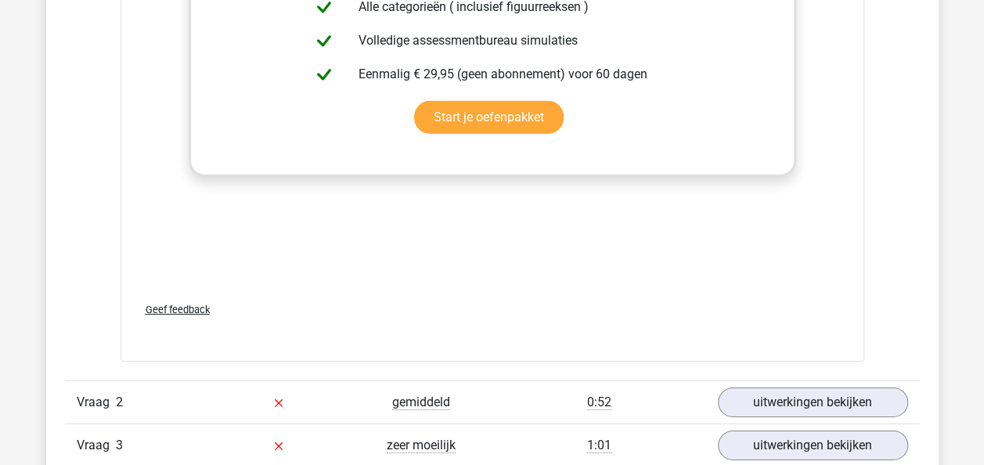
scroll to position [2426, 0]
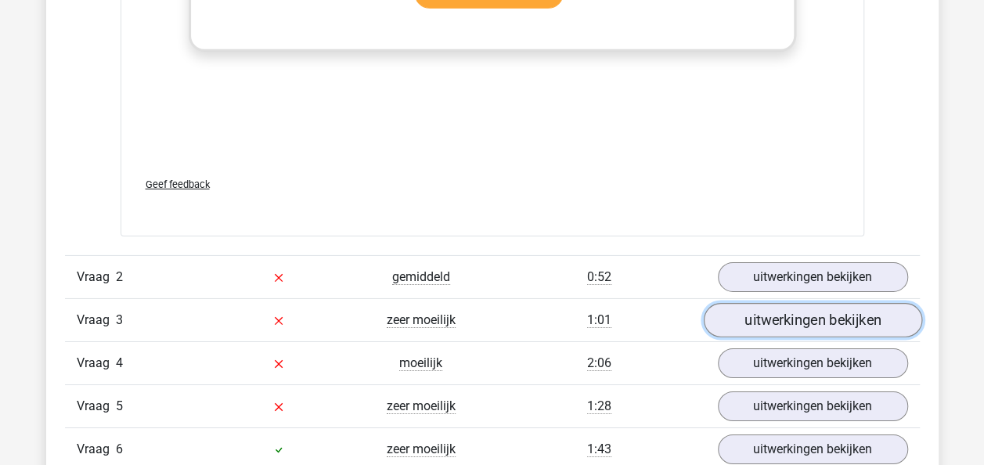
click at [780, 307] on link "uitwerkingen bekijken" at bounding box center [812, 320] width 218 height 34
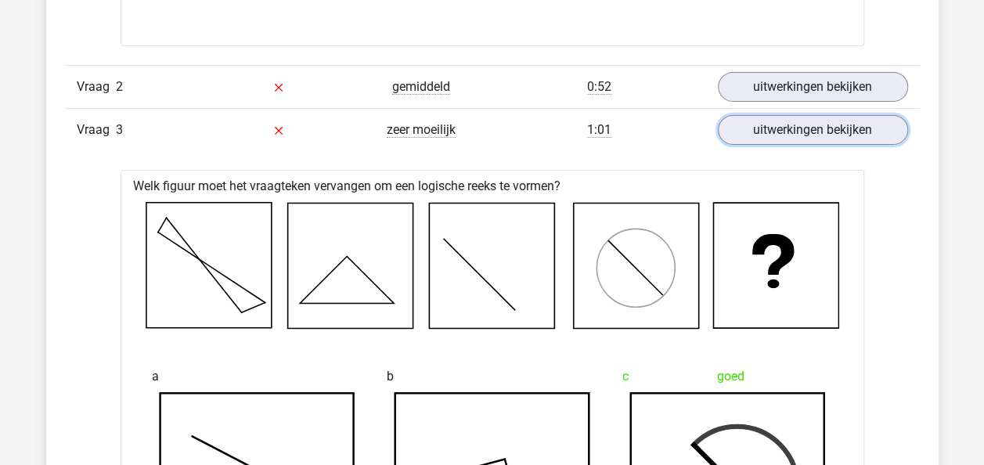
scroll to position [2582, 0]
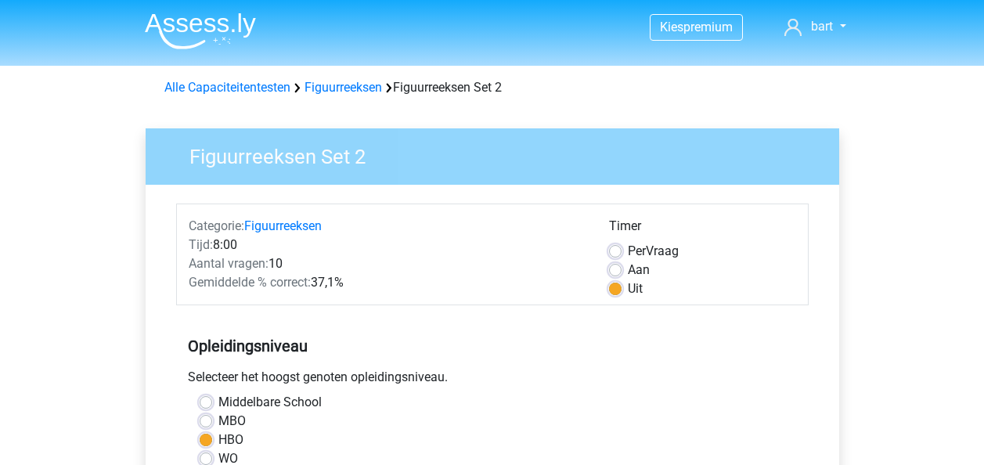
scroll to position [391, 0]
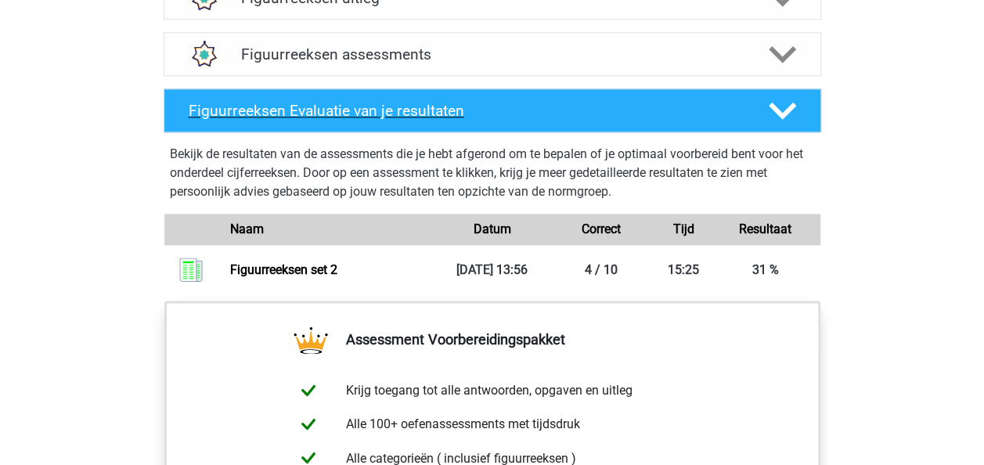
scroll to position [782, 0]
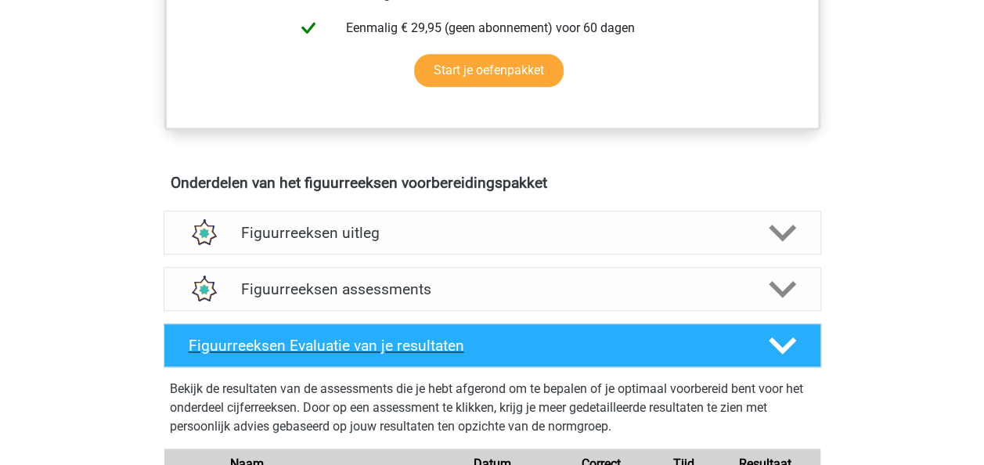
click at [796, 340] on div at bounding box center [780, 345] width 52 height 27
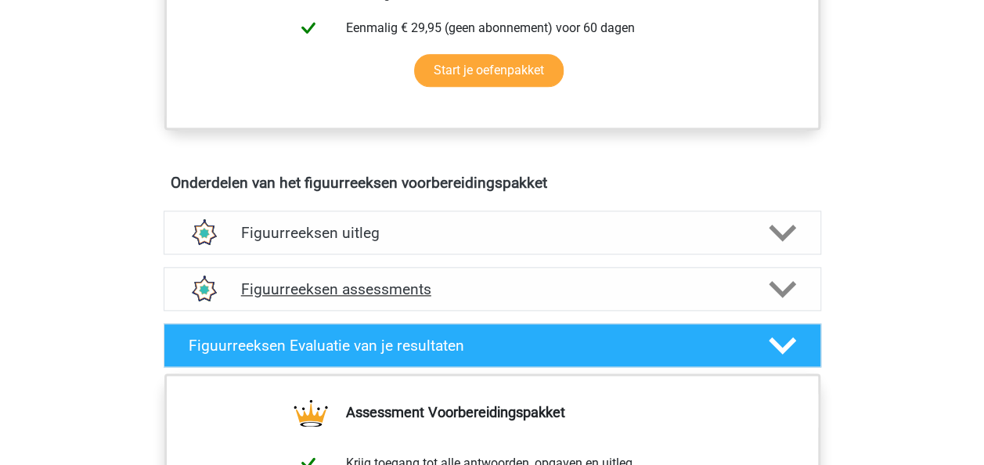
click at [763, 293] on div at bounding box center [780, 288] width 52 height 27
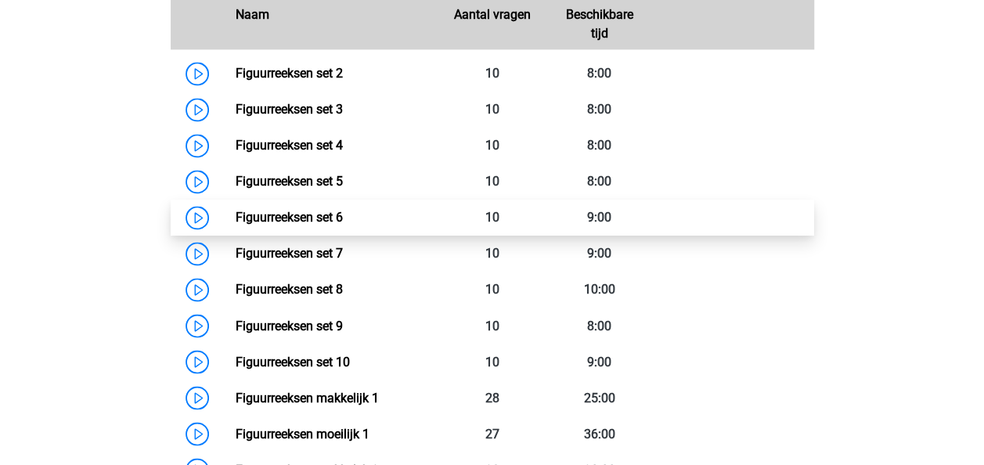
scroll to position [1174, 0]
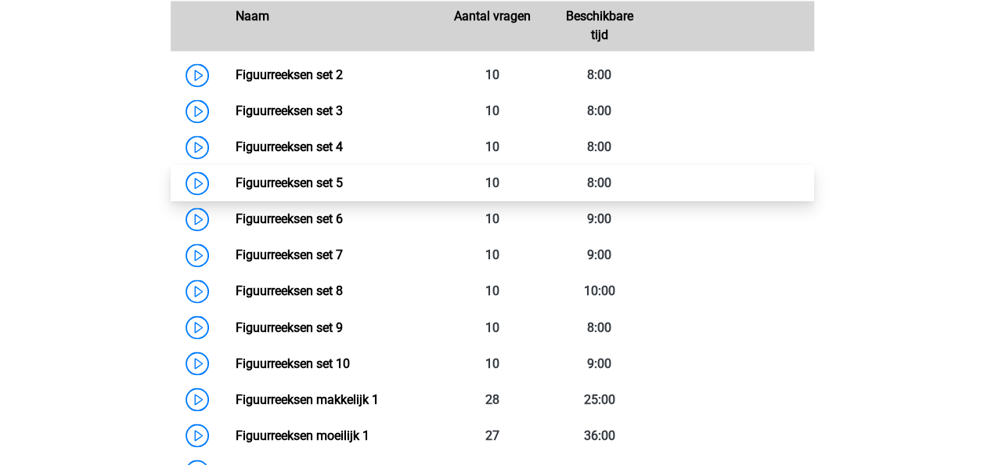
click at [336, 183] on link "Figuurreeksen set 5" at bounding box center [289, 182] width 107 height 15
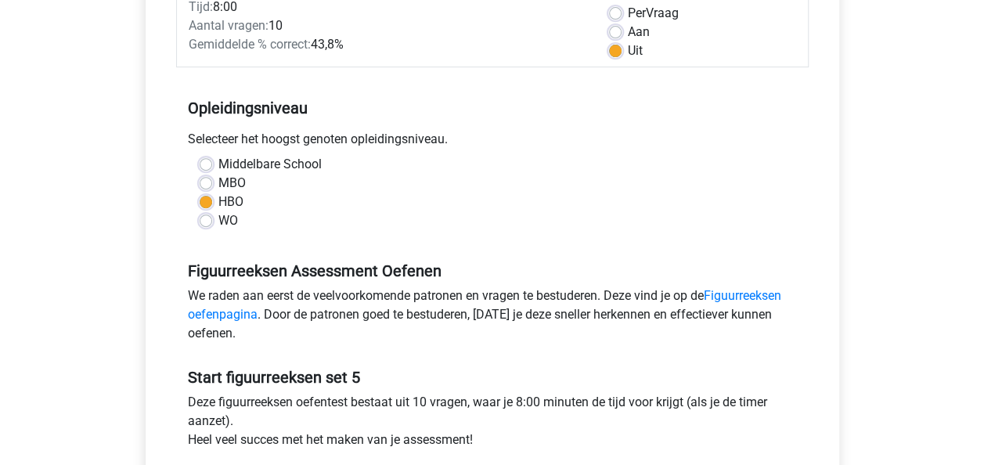
scroll to position [391, 0]
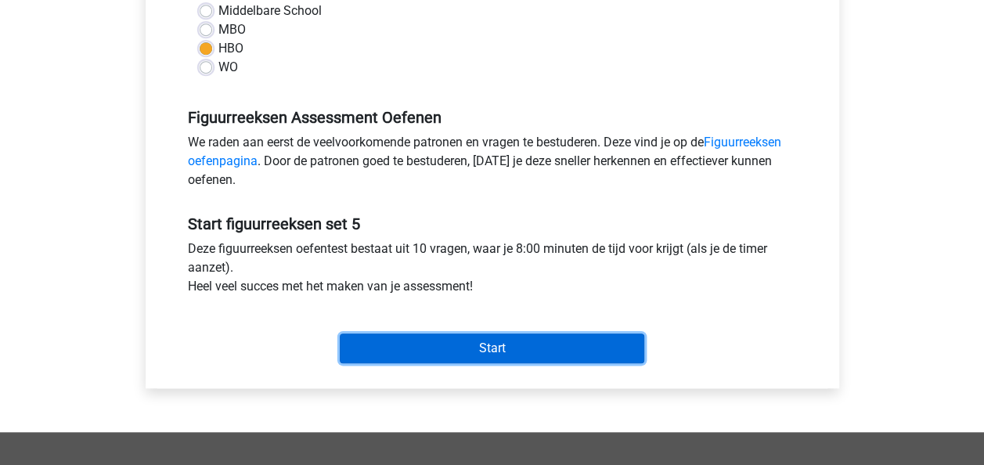
click at [512, 351] on input "Start" at bounding box center [492, 348] width 304 height 30
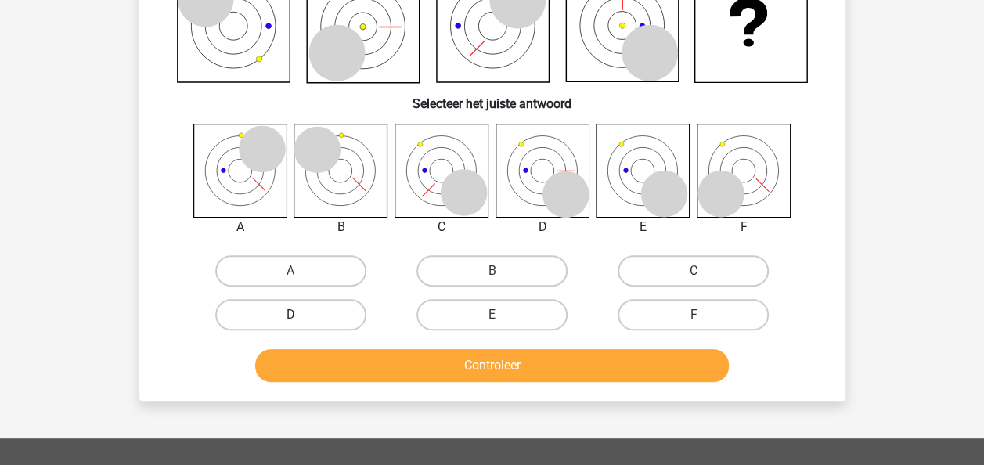
scroll to position [156, 0]
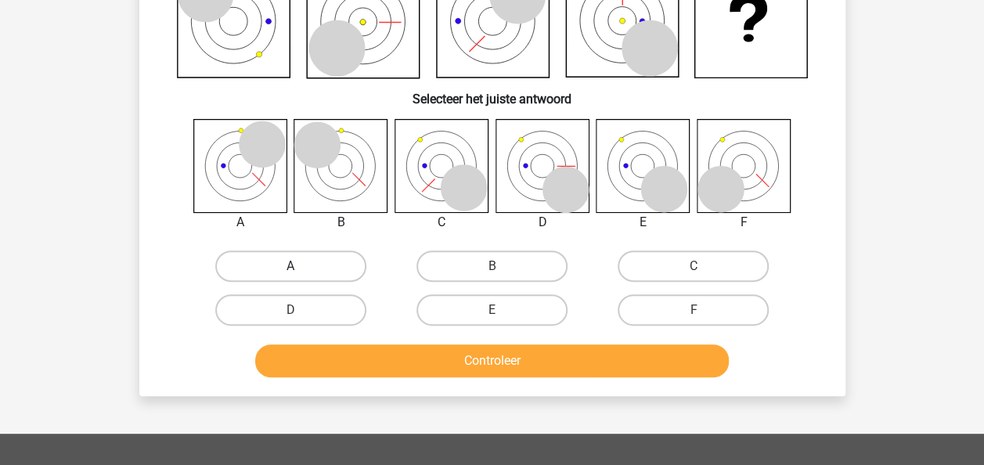
click at [300, 275] on label "A" at bounding box center [290, 265] width 151 height 31
click at [300, 275] on input "A" at bounding box center [295, 271] width 10 height 10
radio input "true"
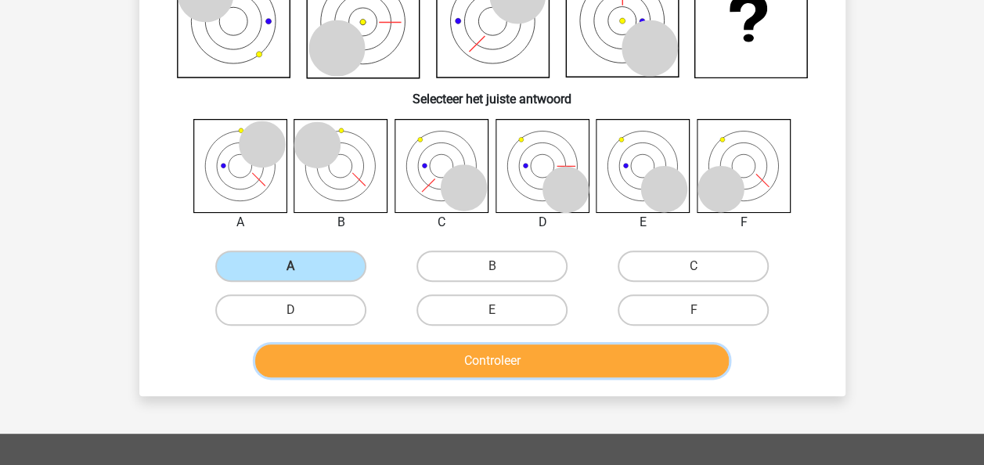
click at [343, 361] on button "Controleer" at bounding box center [491, 360] width 473 height 33
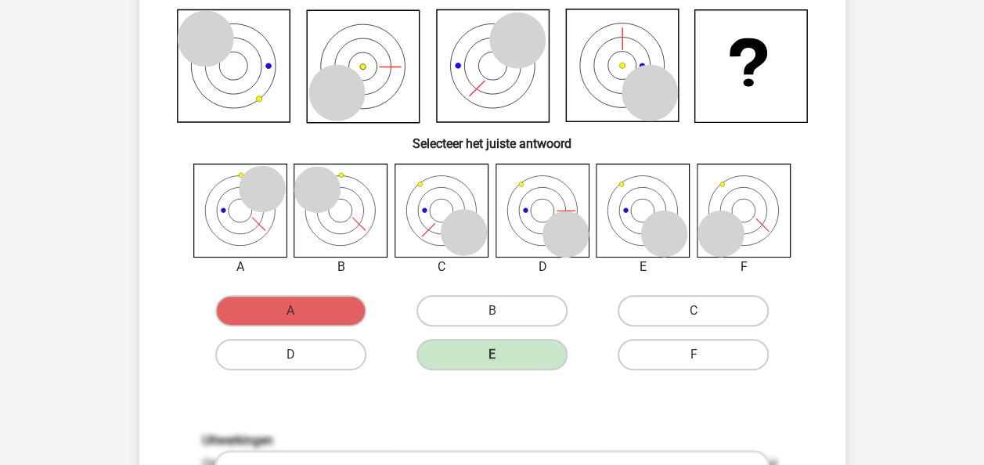
scroll to position [78, 0]
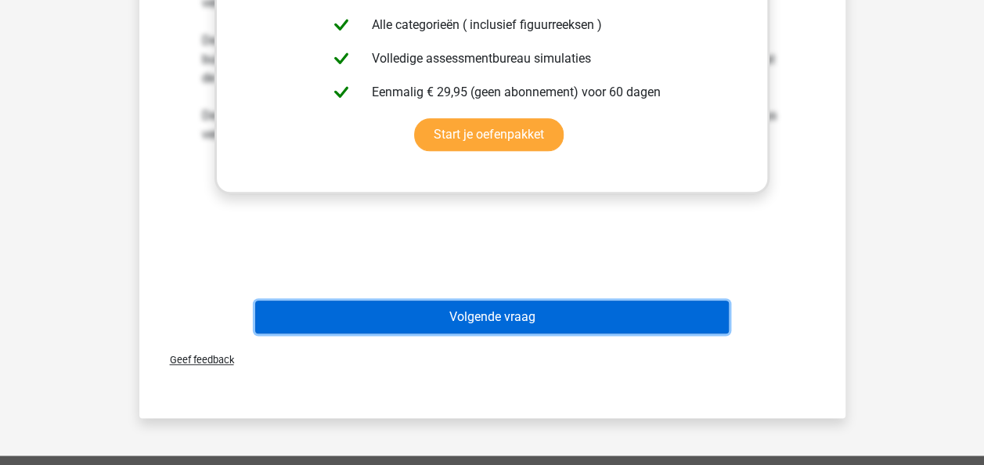
click at [490, 311] on button "Volgende vraag" at bounding box center [491, 316] width 473 height 33
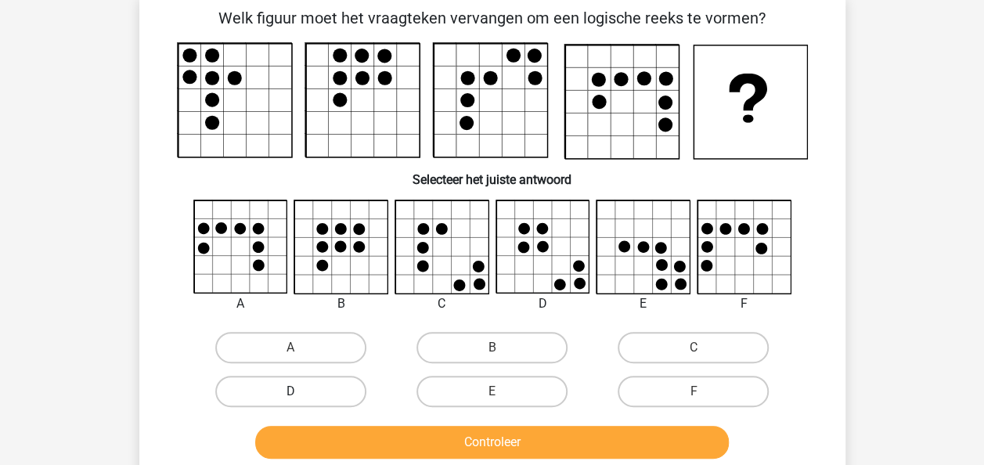
click at [354, 393] on label "D" at bounding box center [290, 391] width 151 height 31
click at [300, 393] on input "D" at bounding box center [295, 396] width 10 height 10
radio input "true"
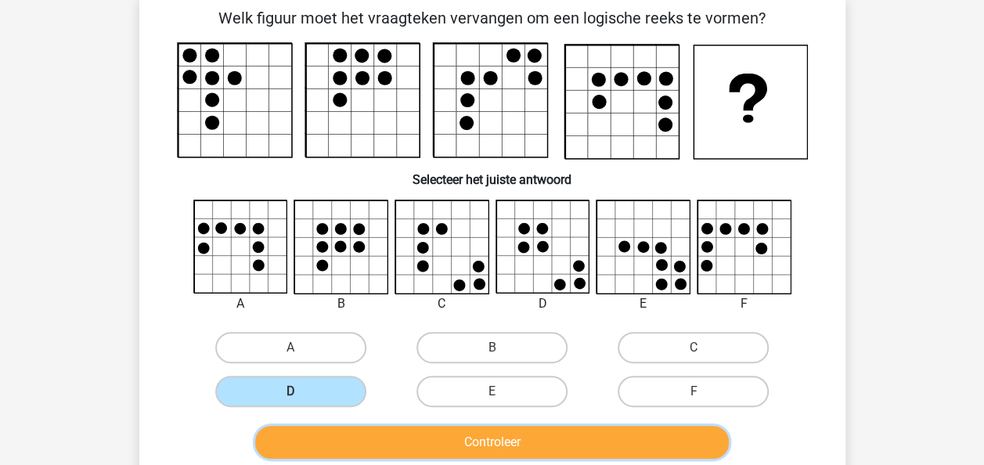
click at [397, 434] on button "Controleer" at bounding box center [491, 442] width 473 height 33
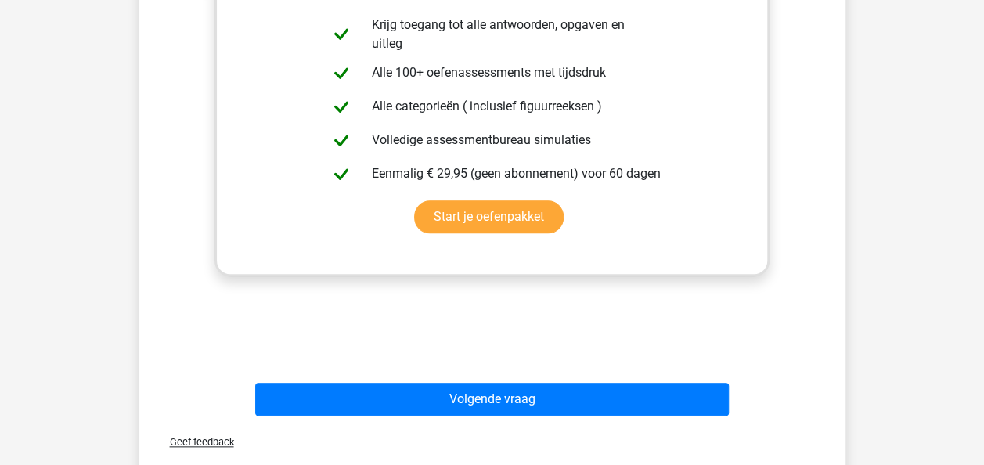
scroll to position [782, 0]
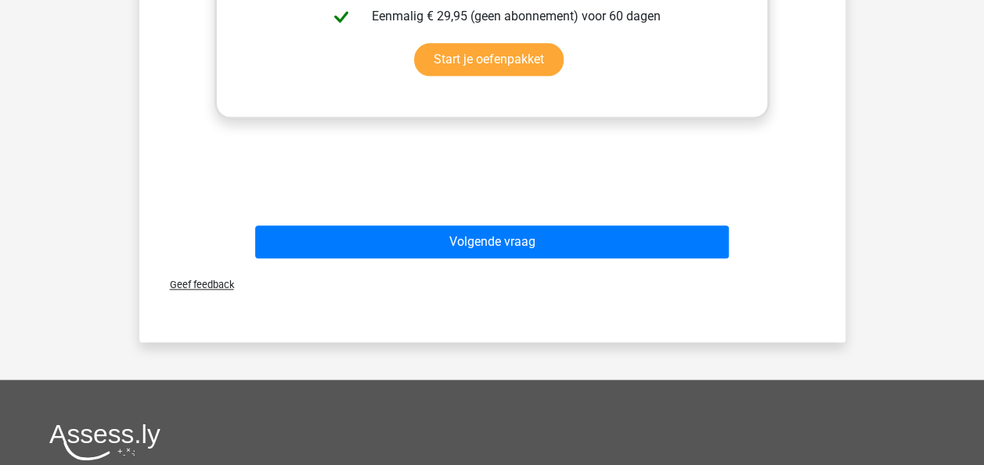
click at [507, 260] on div "Volgende vraag" at bounding box center [492, 244] width 604 height 39
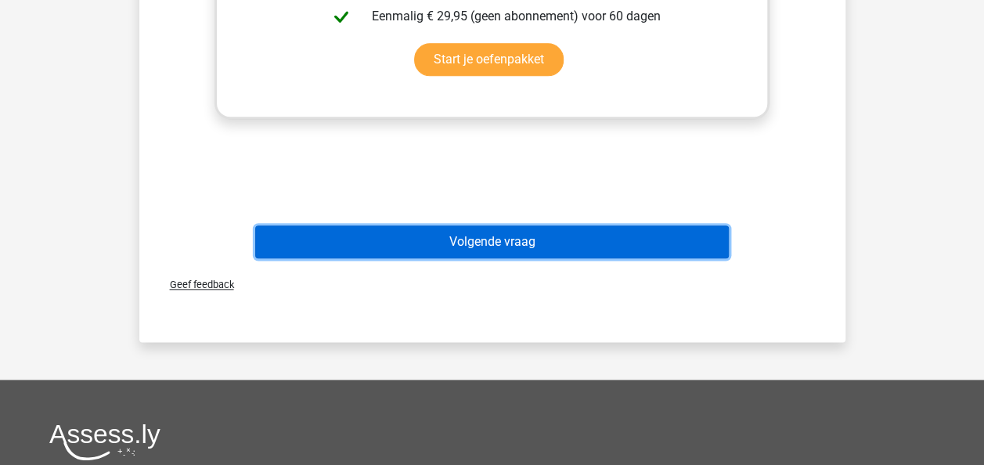
click at [515, 246] on button "Volgende vraag" at bounding box center [491, 241] width 473 height 33
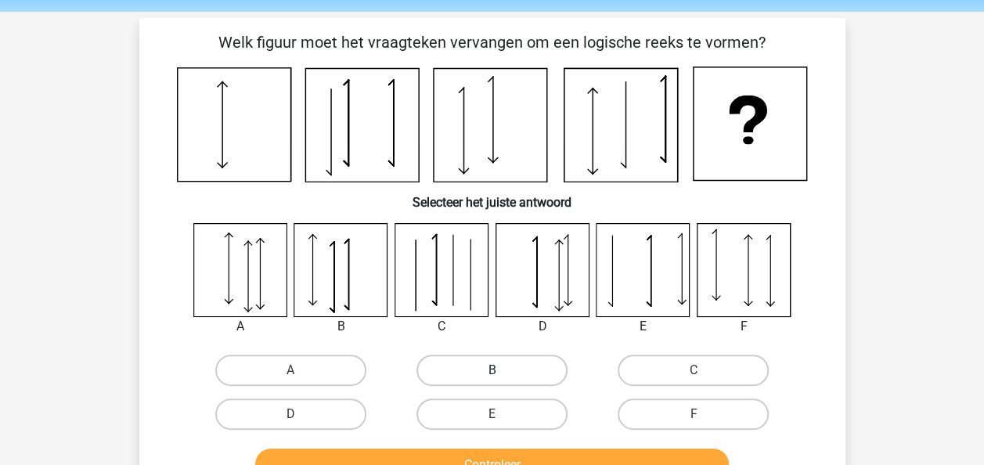
scroll to position [78, 0]
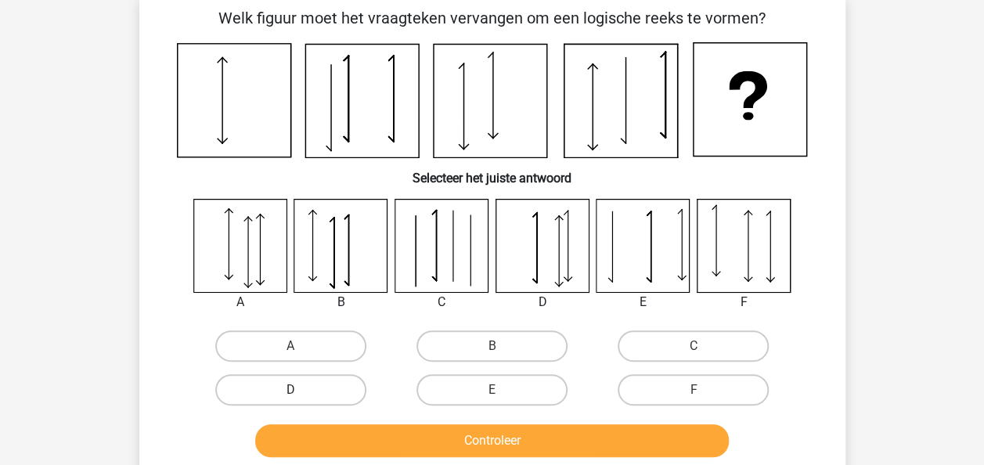
click at [345, 383] on label "D" at bounding box center [290, 389] width 151 height 31
click at [300, 390] on input "D" at bounding box center [295, 395] width 10 height 10
radio input "true"
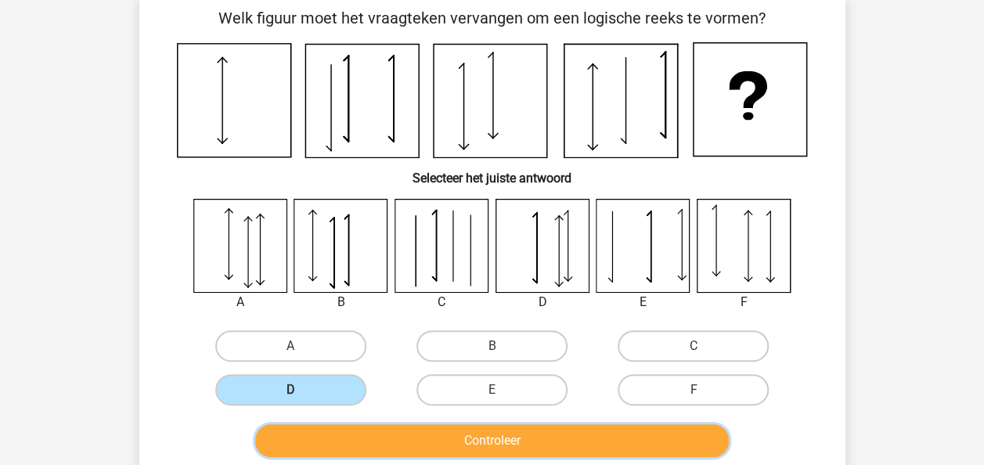
click at [393, 440] on button "Controleer" at bounding box center [491, 440] width 473 height 33
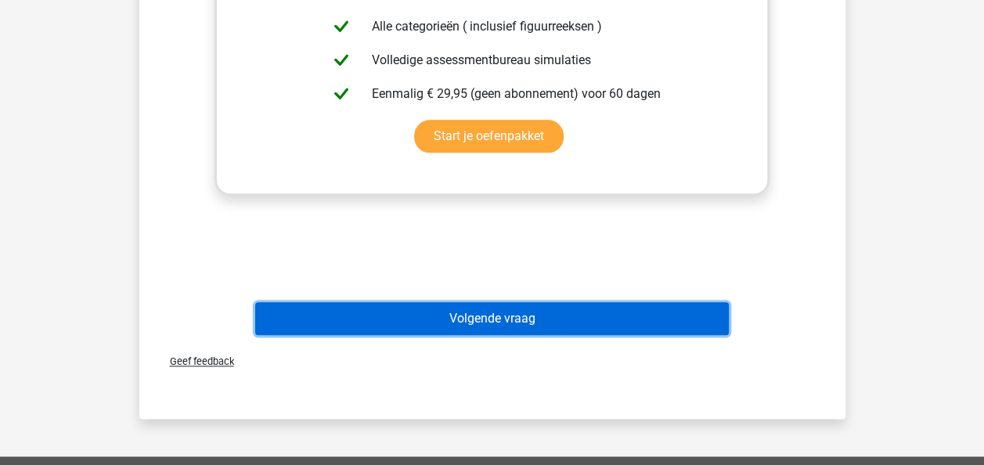
click at [577, 315] on button "Volgende vraag" at bounding box center [491, 318] width 473 height 33
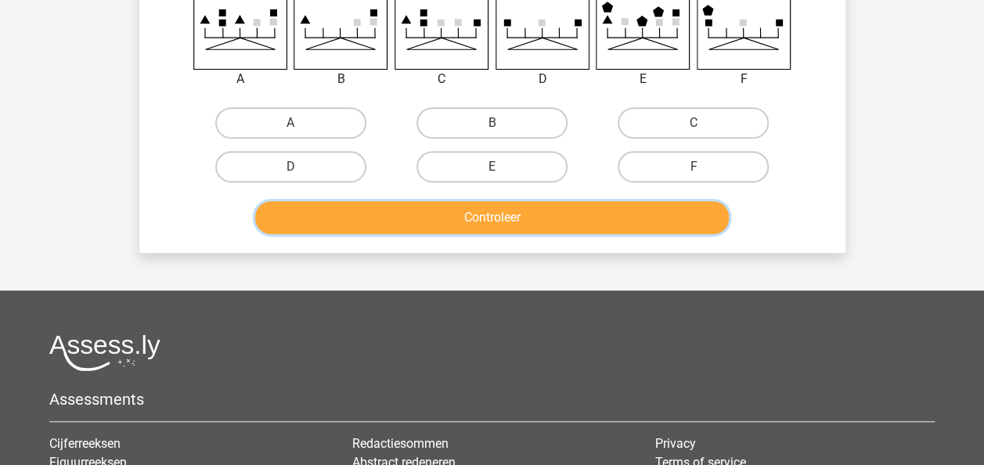
scroll to position [307, 0]
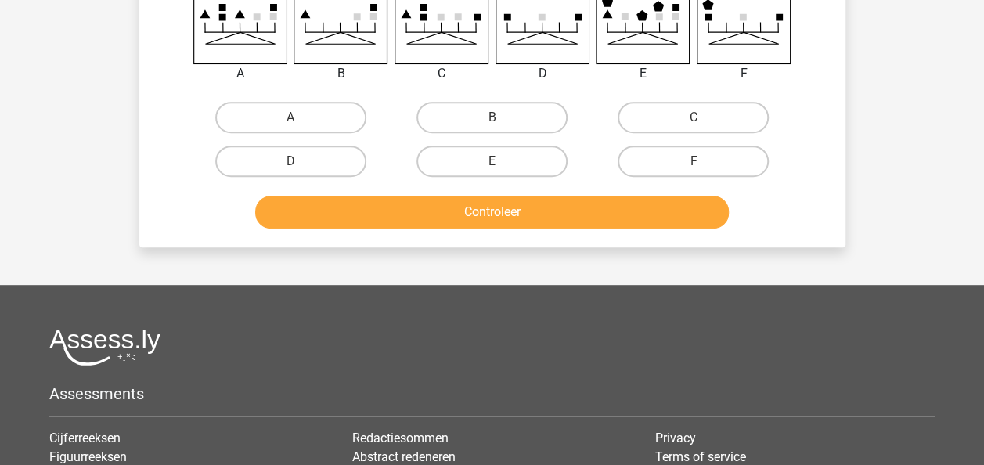
click at [491, 127] on input "B" at bounding box center [496, 122] width 10 height 10
radio input "true"
drag, startPoint x: 496, startPoint y: 122, endPoint x: 495, endPoint y: 146, distance: 23.5
click at [496, 124] on input "B" at bounding box center [496, 122] width 10 height 10
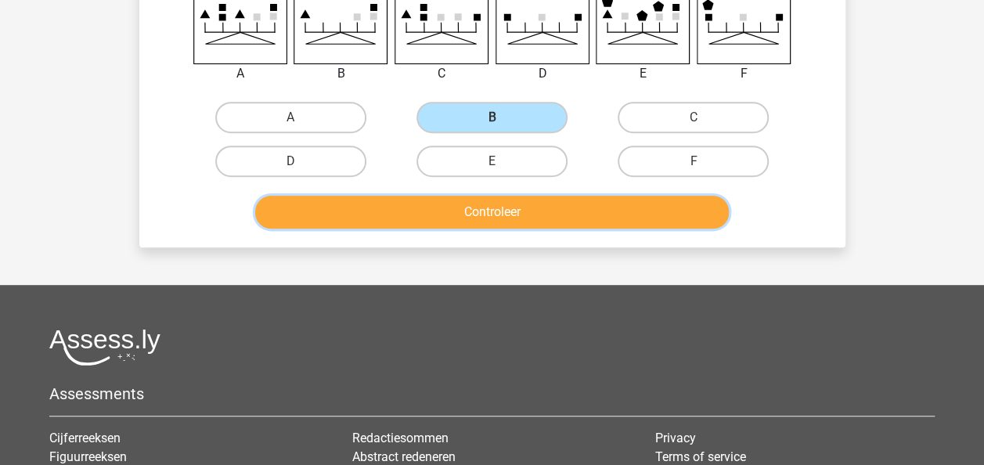
click at [495, 215] on button "Controleer" at bounding box center [491, 212] width 473 height 33
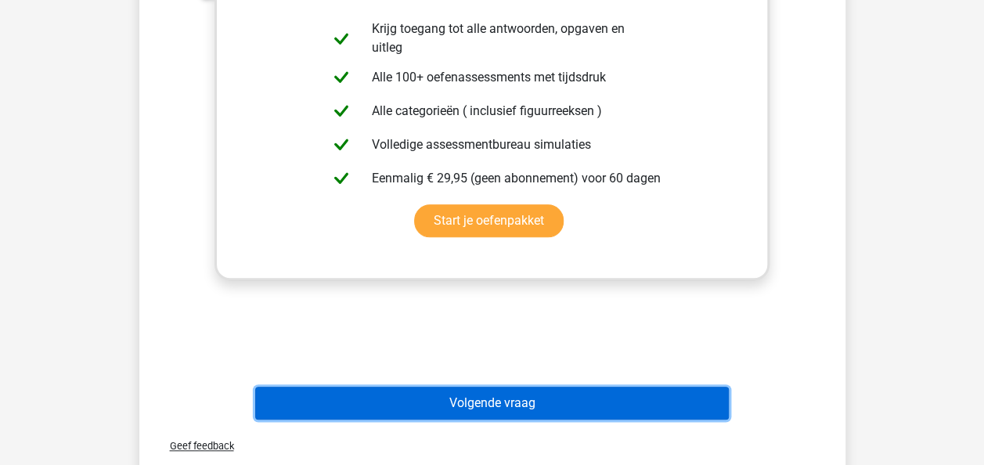
drag, startPoint x: 515, startPoint y: 387, endPoint x: 511, endPoint y: 374, distance: 13.9
click at [515, 387] on button "Volgende vraag" at bounding box center [491, 403] width 473 height 33
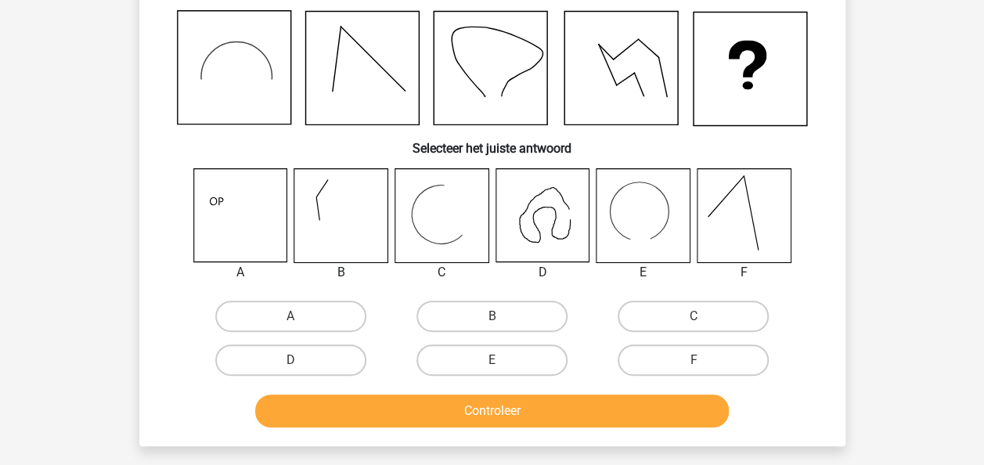
scroll to position [72, 0]
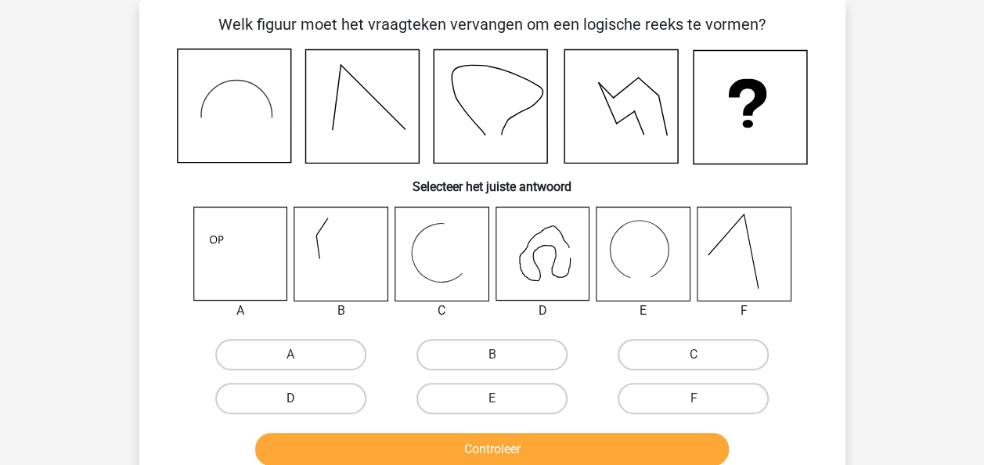
click at [275, 393] on label "D" at bounding box center [290, 398] width 151 height 31
click at [290, 398] on input "D" at bounding box center [295, 403] width 10 height 10
radio input "true"
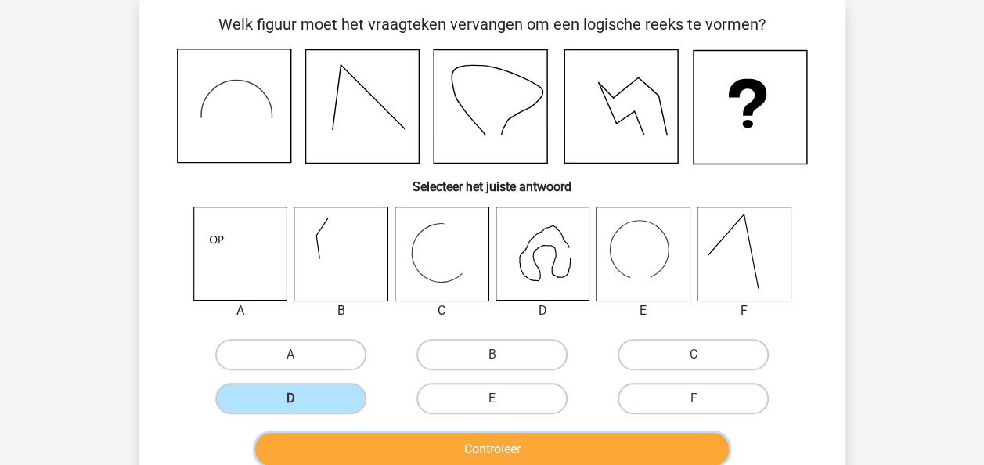
click at [380, 441] on button "Controleer" at bounding box center [491, 449] width 473 height 33
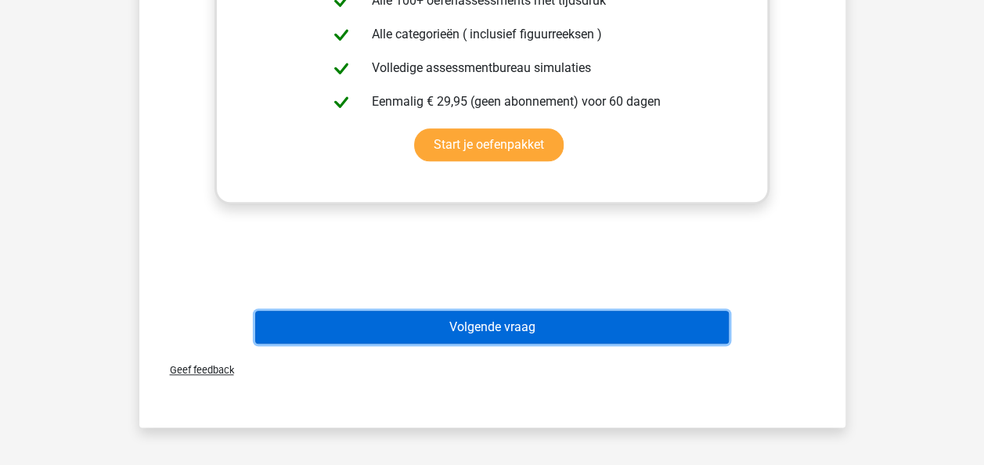
click at [602, 320] on button "Volgende vraag" at bounding box center [491, 327] width 473 height 33
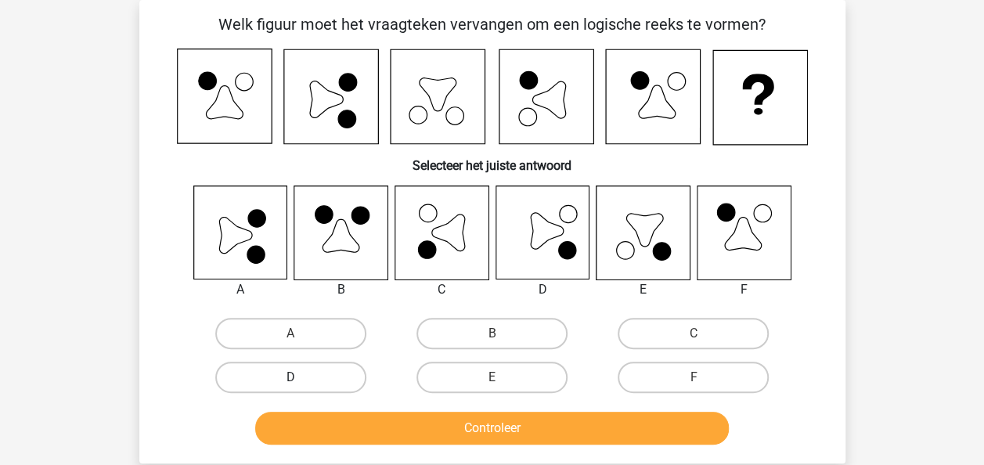
click at [331, 377] on label "D" at bounding box center [290, 376] width 151 height 31
click at [300, 377] on input "D" at bounding box center [295, 382] width 10 height 10
radio input "true"
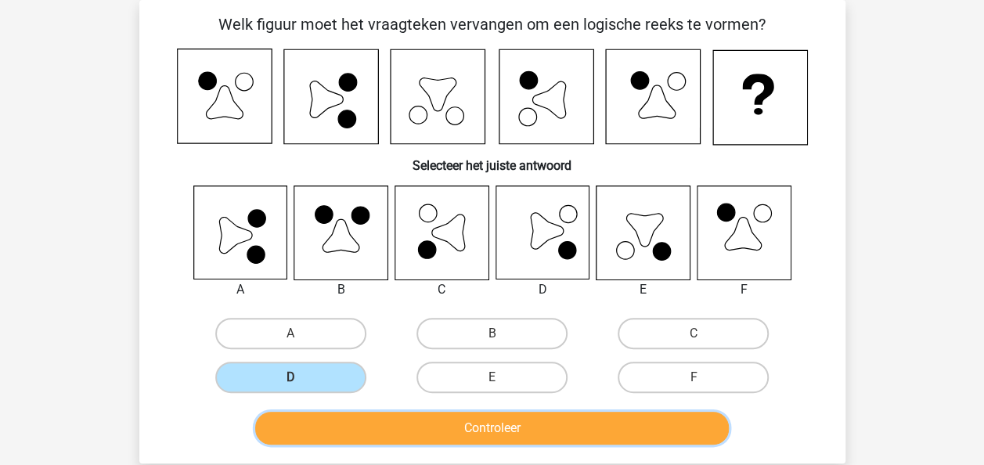
click at [421, 424] on button "Controleer" at bounding box center [491, 428] width 473 height 33
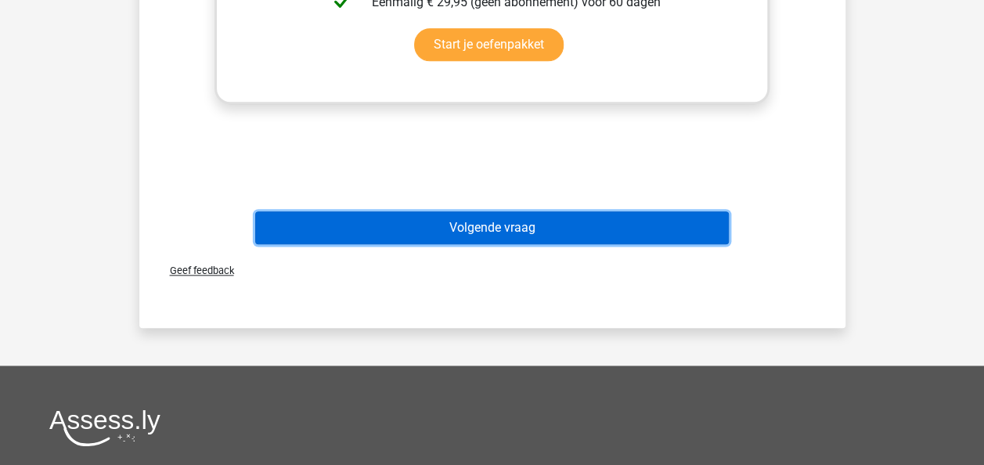
click at [469, 233] on button "Volgende vraag" at bounding box center [491, 227] width 473 height 33
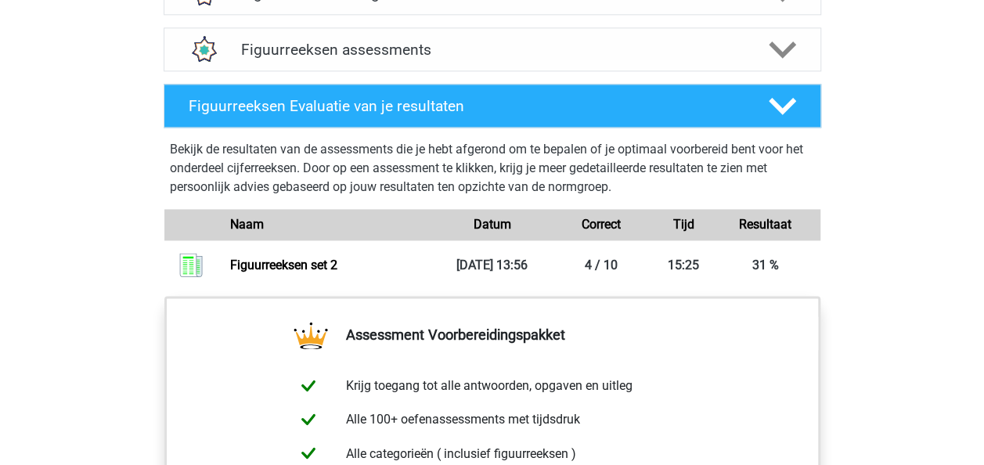
scroll to position [922, 0]
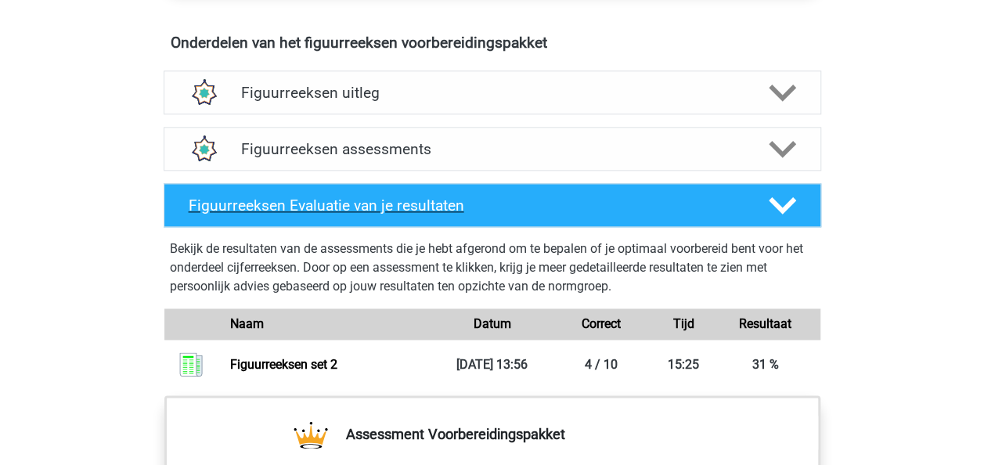
click at [543, 186] on div "Figuurreeksen Evaluatie van je resultaten" at bounding box center [492, 205] width 657 height 44
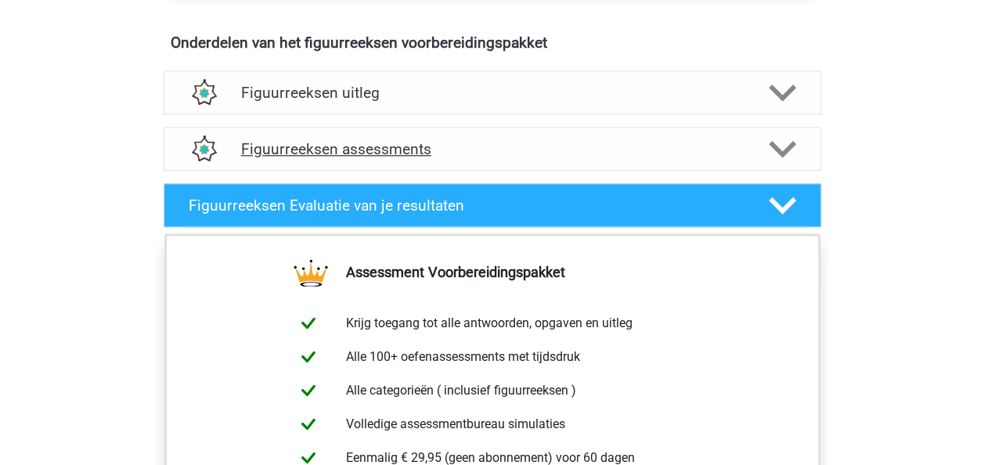
click at [577, 144] on h4 "Figuurreeksen assessments" at bounding box center [492, 149] width 502 height 18
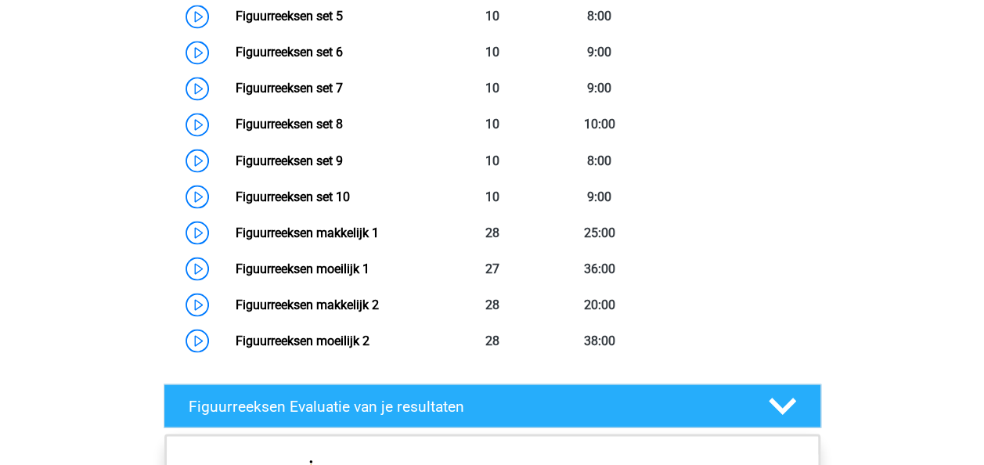
scroll to position [1470, 0]
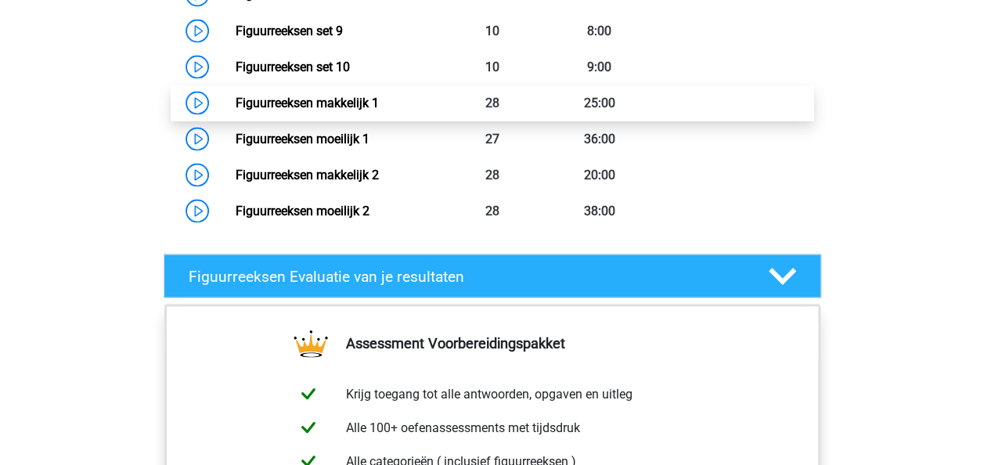
click at [379, 110] on link "Figuurreeksen makkelijk 1" at bounding box center [307, 102] width 143 height 15
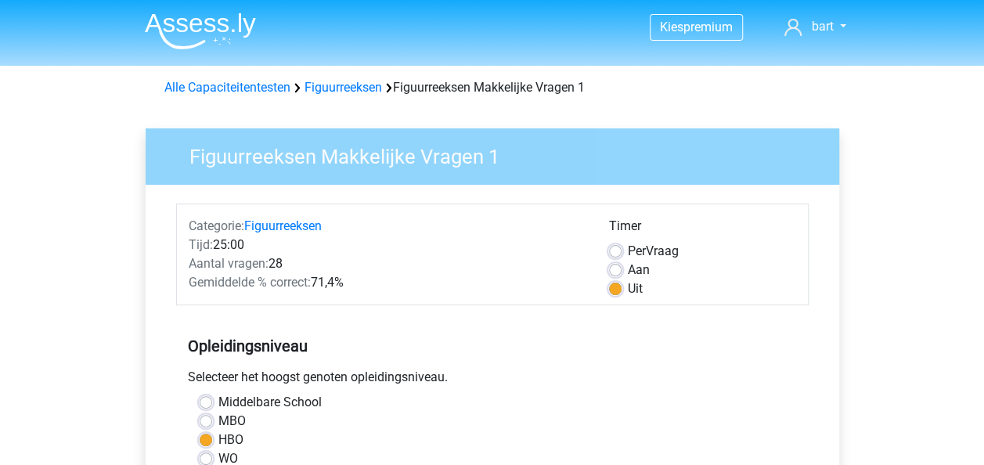
click at [628, 269] on label "Aan" at bounding box center [639, 270] width 22 height 19
click at [619, 269] on input "Aan" at bounding box center [615, 269] width 13 height 16
radio input "true"
click at [628, 293] on label "Uit" at bounding box center [635, 288] width 15 height 19
click at [609, 293] on input "Uit" at bounding box center [615, 287] width 13 height 16
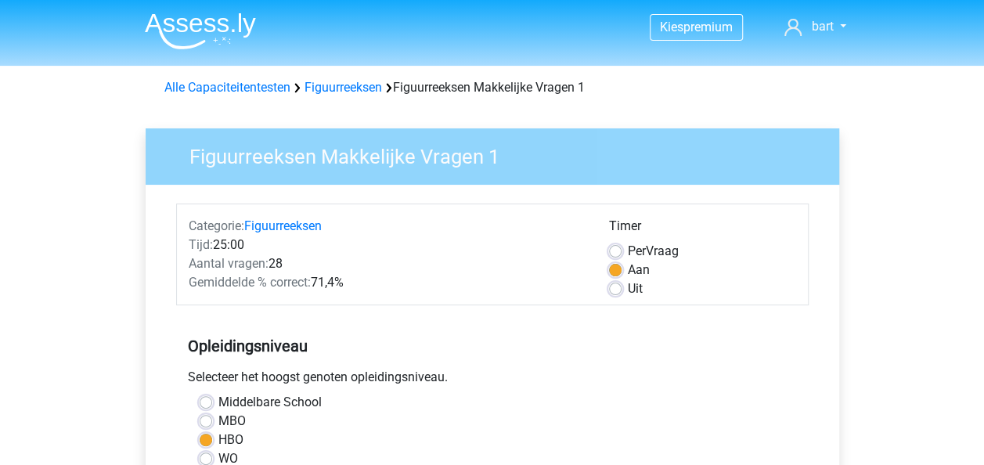
radio input "true"
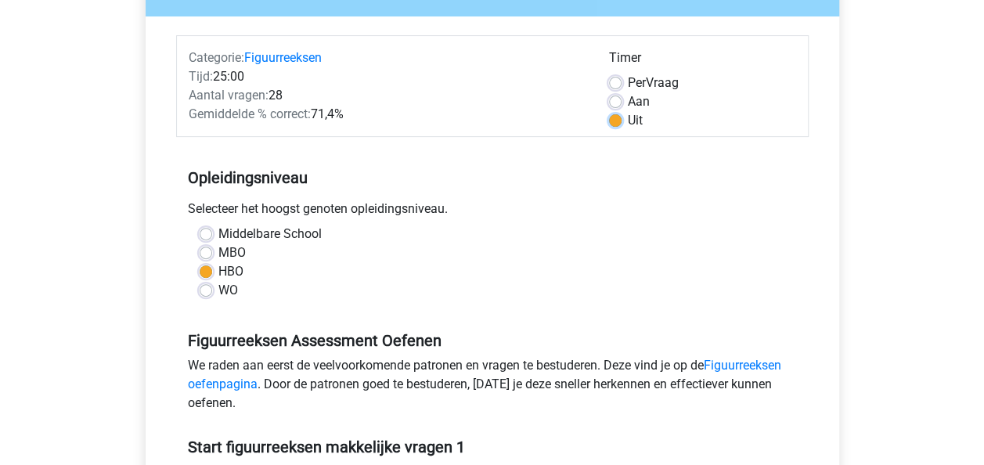
scroll to position [391, 0]
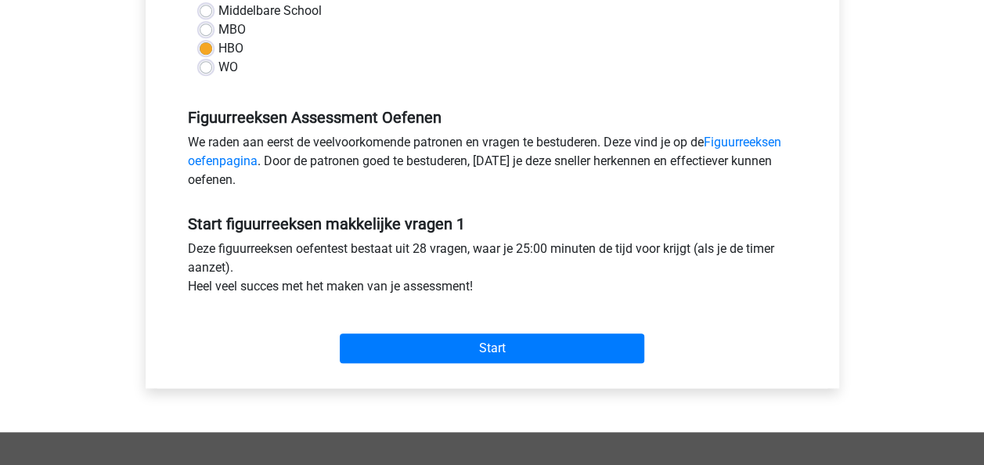
click at [434, 329] on div "Start" at bounding box center [492, 335] width 632 height 55
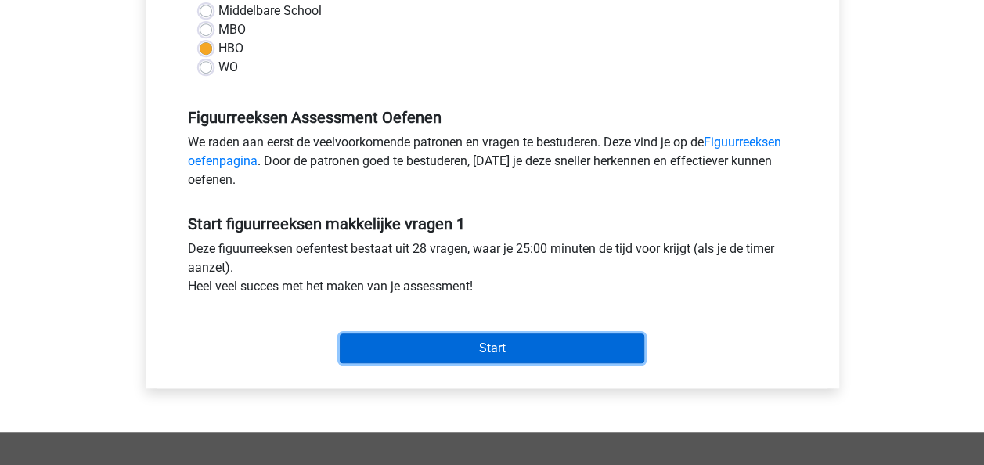
click at [438, 342] on input "Start" at bounding box center [492, 348] width 304 height 30
